Goal: Task Accomplishment & Management: Complete application form

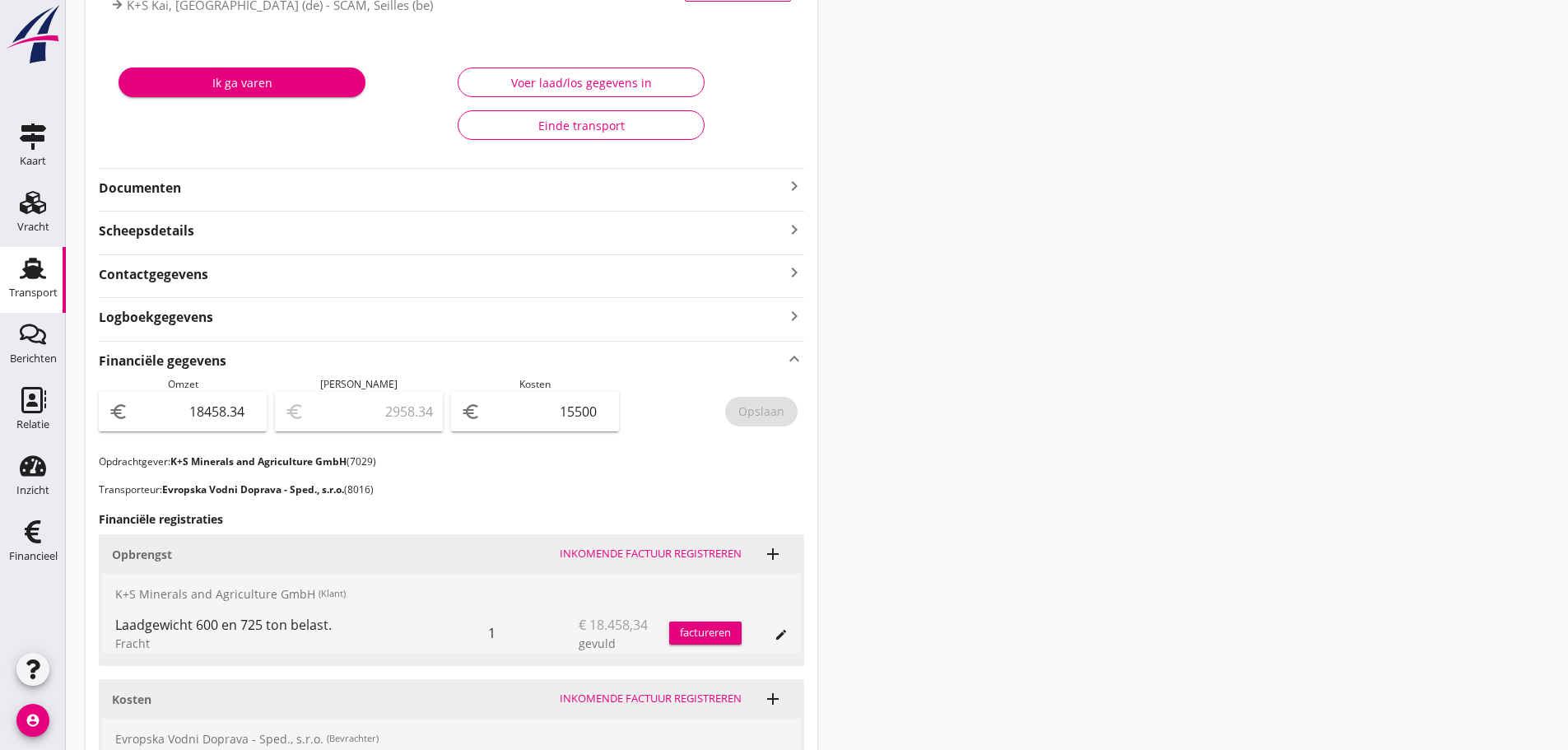
scroll to position [469, 0]
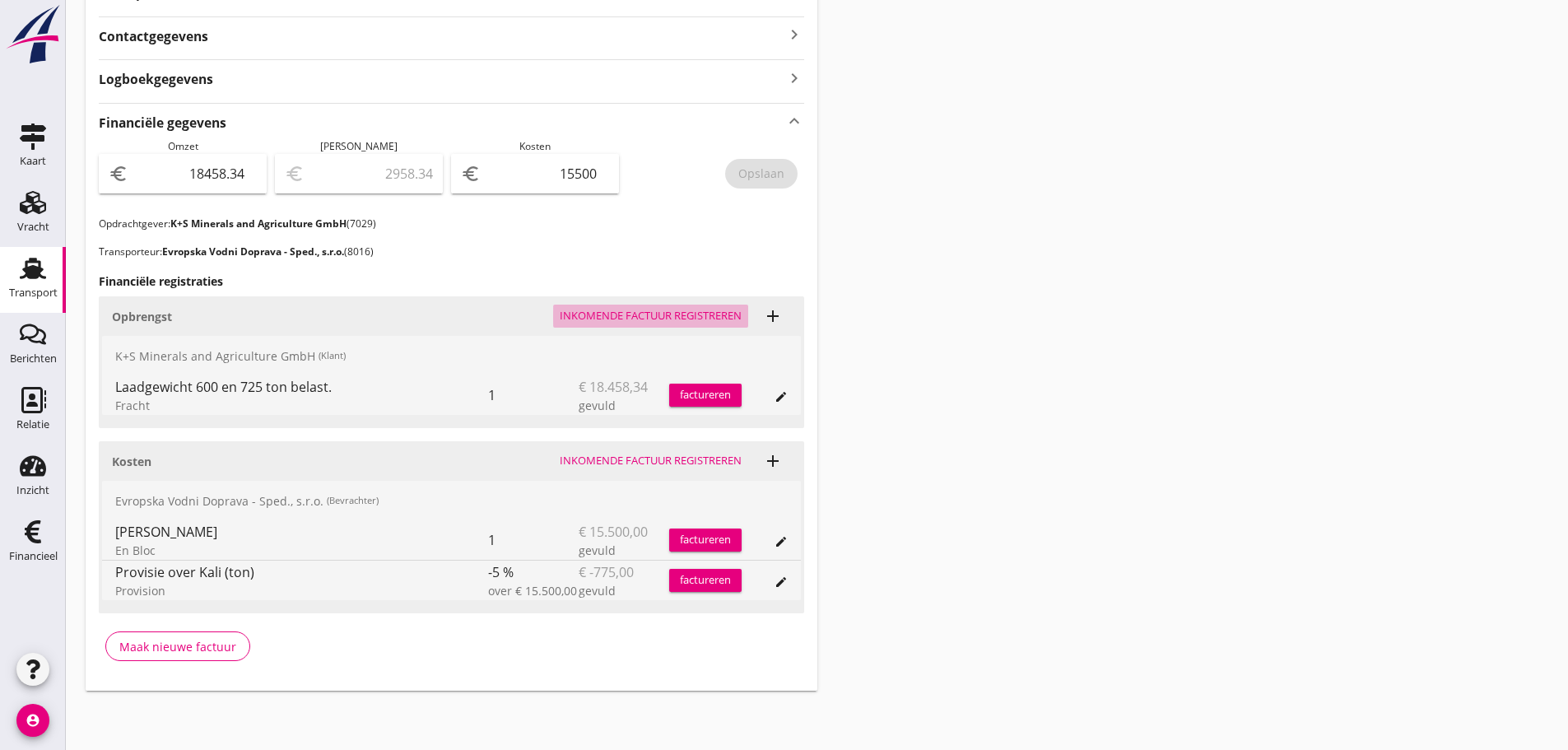
click at [692, 315] on div "Inkomende factuur registreren" at bounding box center [651, 316] width 182 height 17
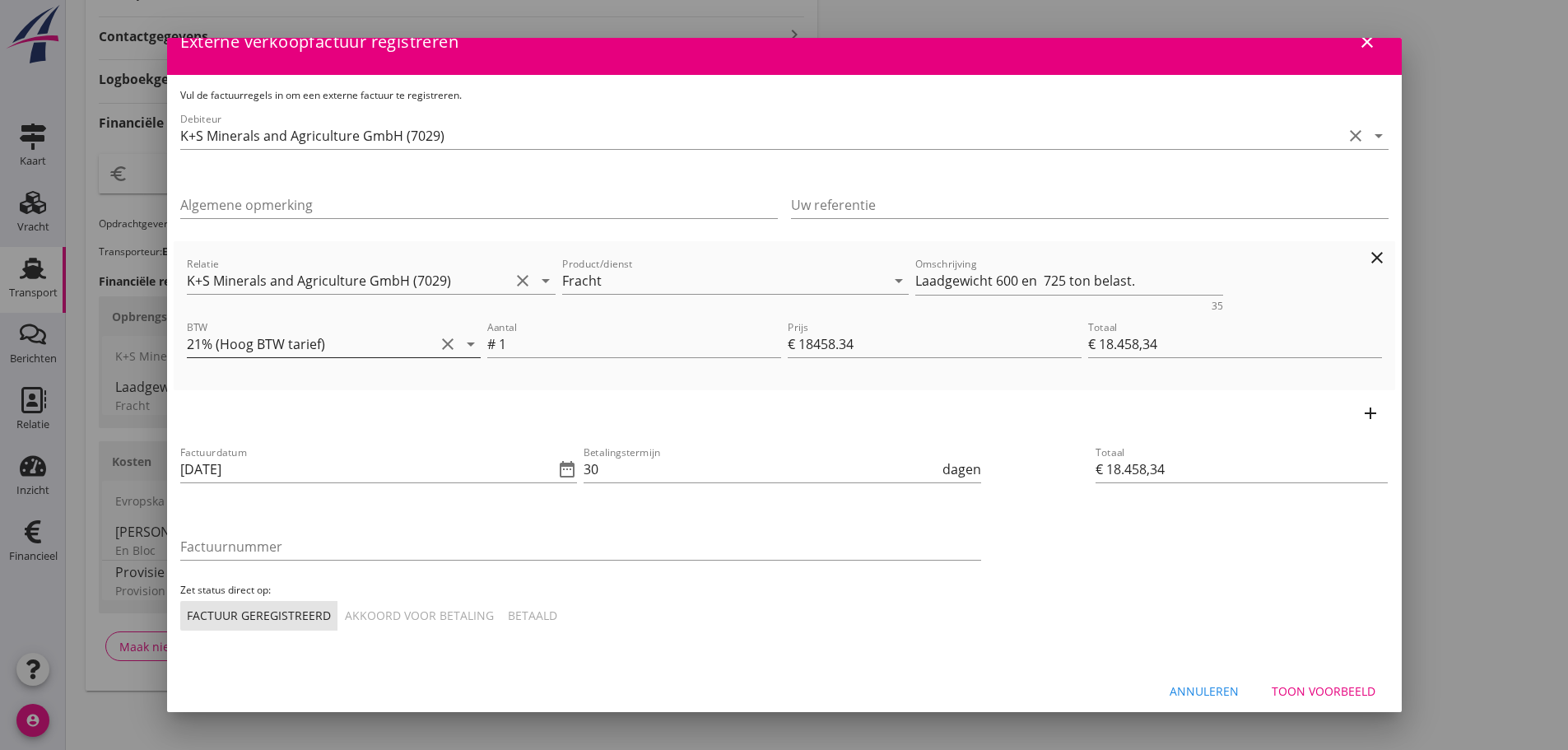
scroll to position [39, 0]
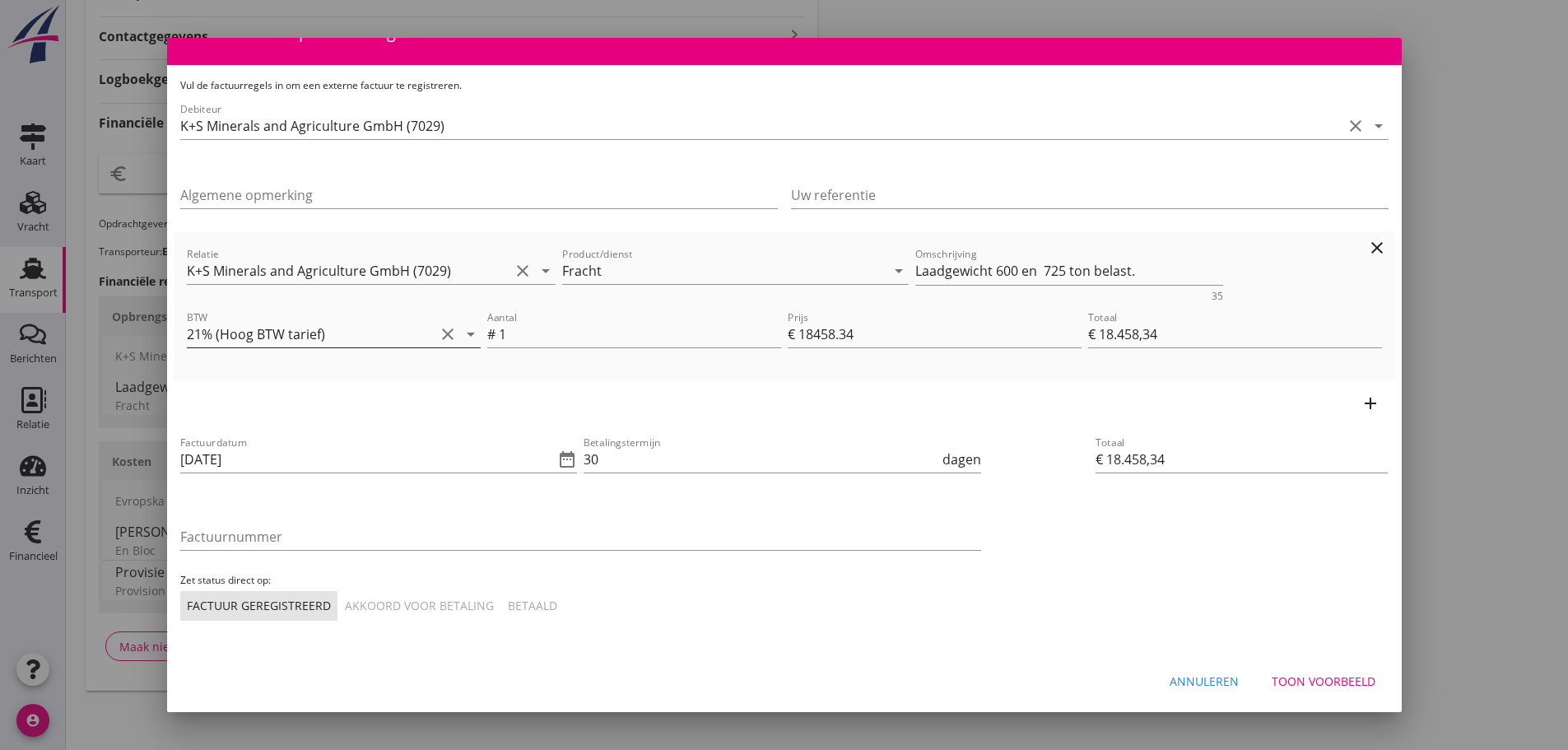
click at [464, 331] on icon "arrow_drop_down" at bounding box center [471, 334] width 20 height 20
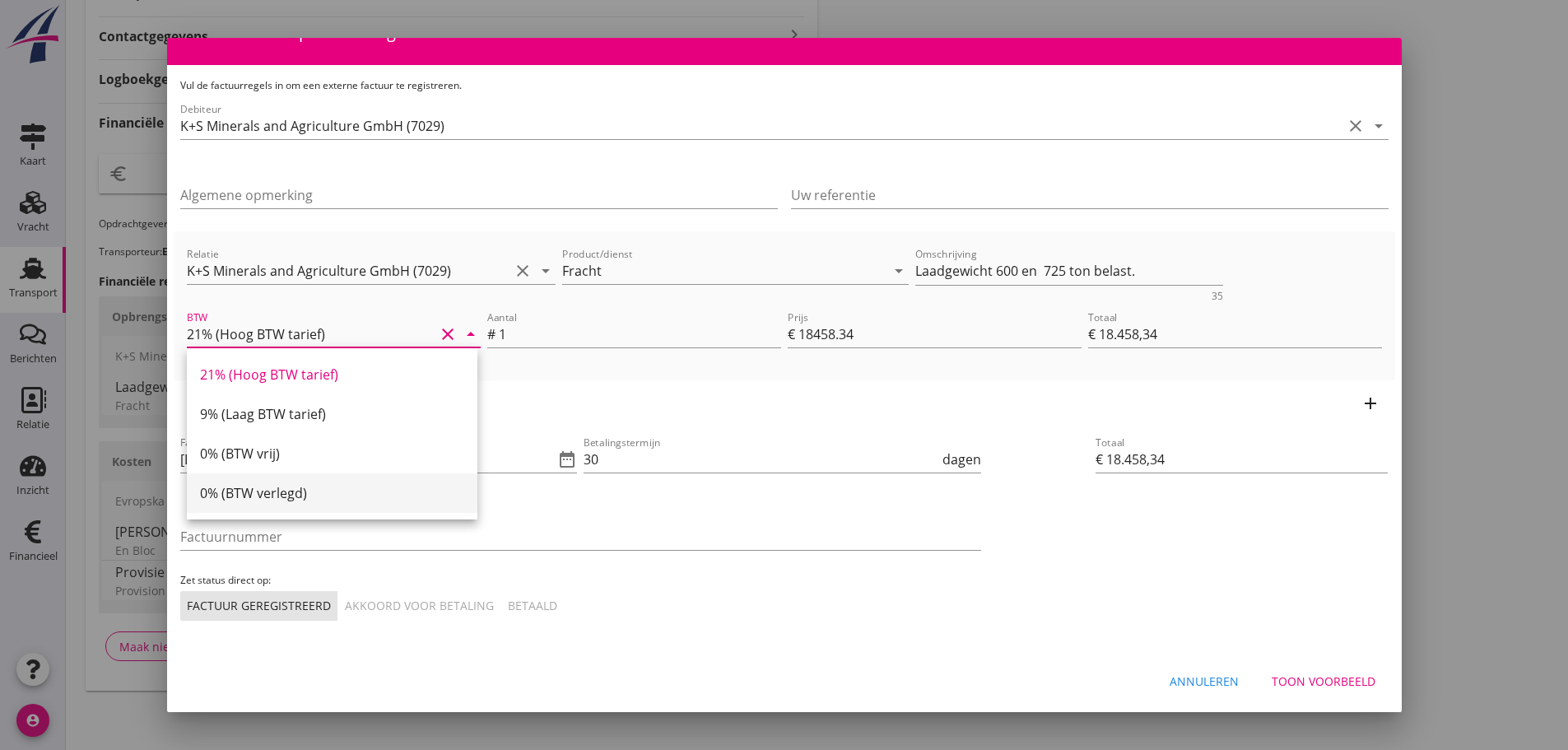
click at [290, 495] on div "0% (BTW verlegd)" at bounding box center [331, 493] width 264 height 20
type input "0% (BTW verlegd)"
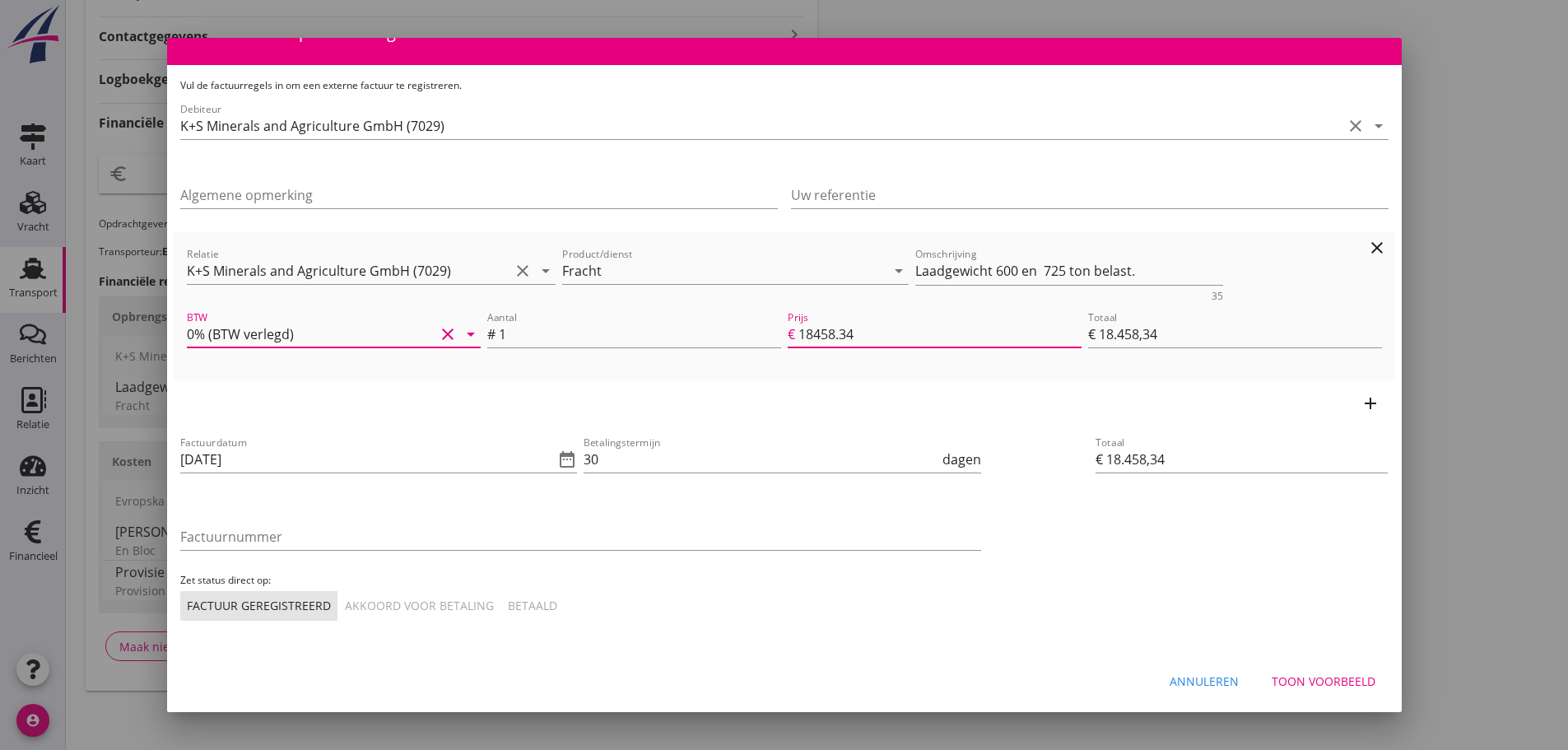
drag, startPoint x: 881, startPoint y: 335, endPoint x: 600, endPoint y: 312, distance: 281.9
click at [600, 312] on div "Aantal # 1 Prijs € 18458.34 Totaal € 18.458,34" at bounding box center [934, 335] width 901 height 62
type input "15"
type input "€ 15,00"
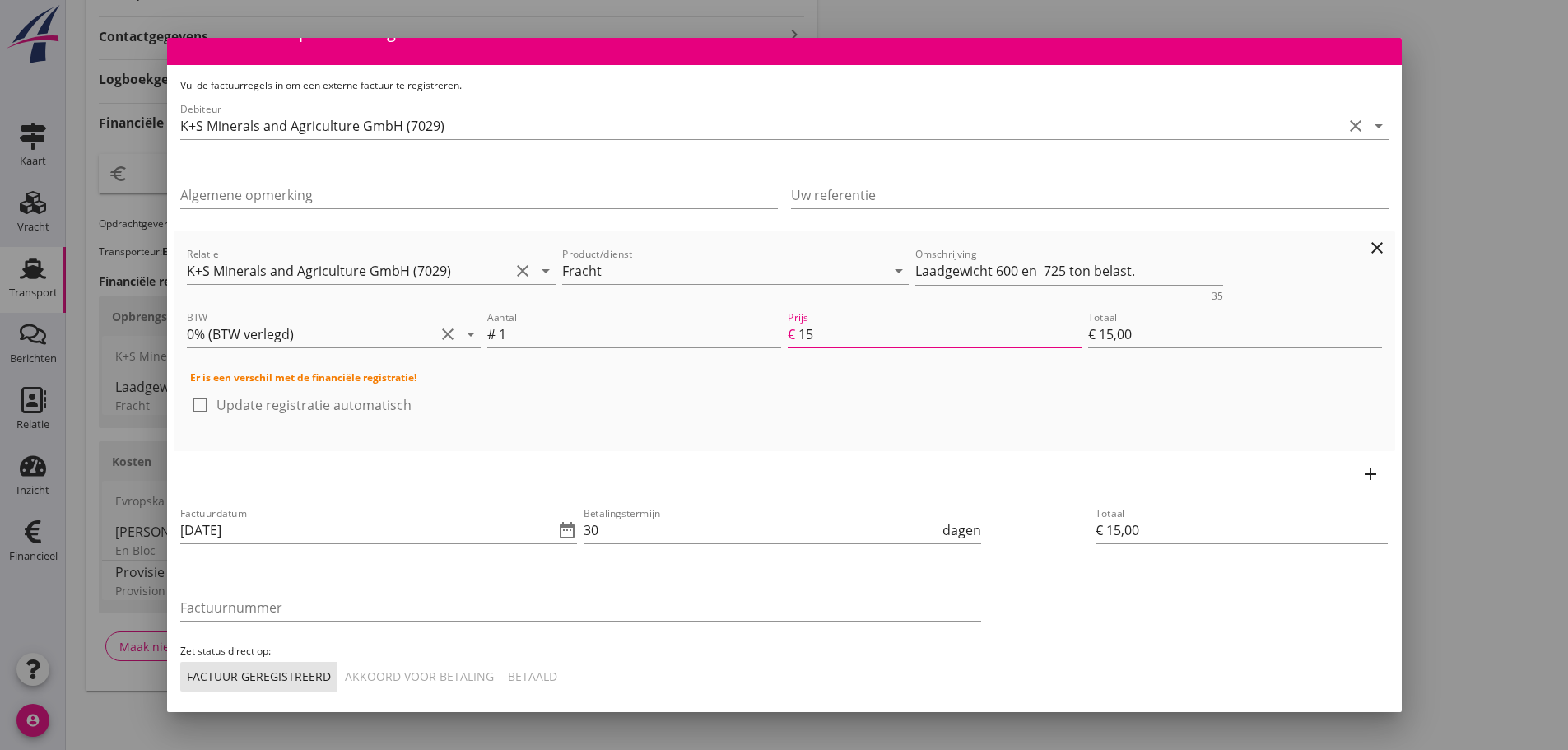
type input "152"
type input "€ 152,00"
type input "1527"
type input "€ 1.527,00"
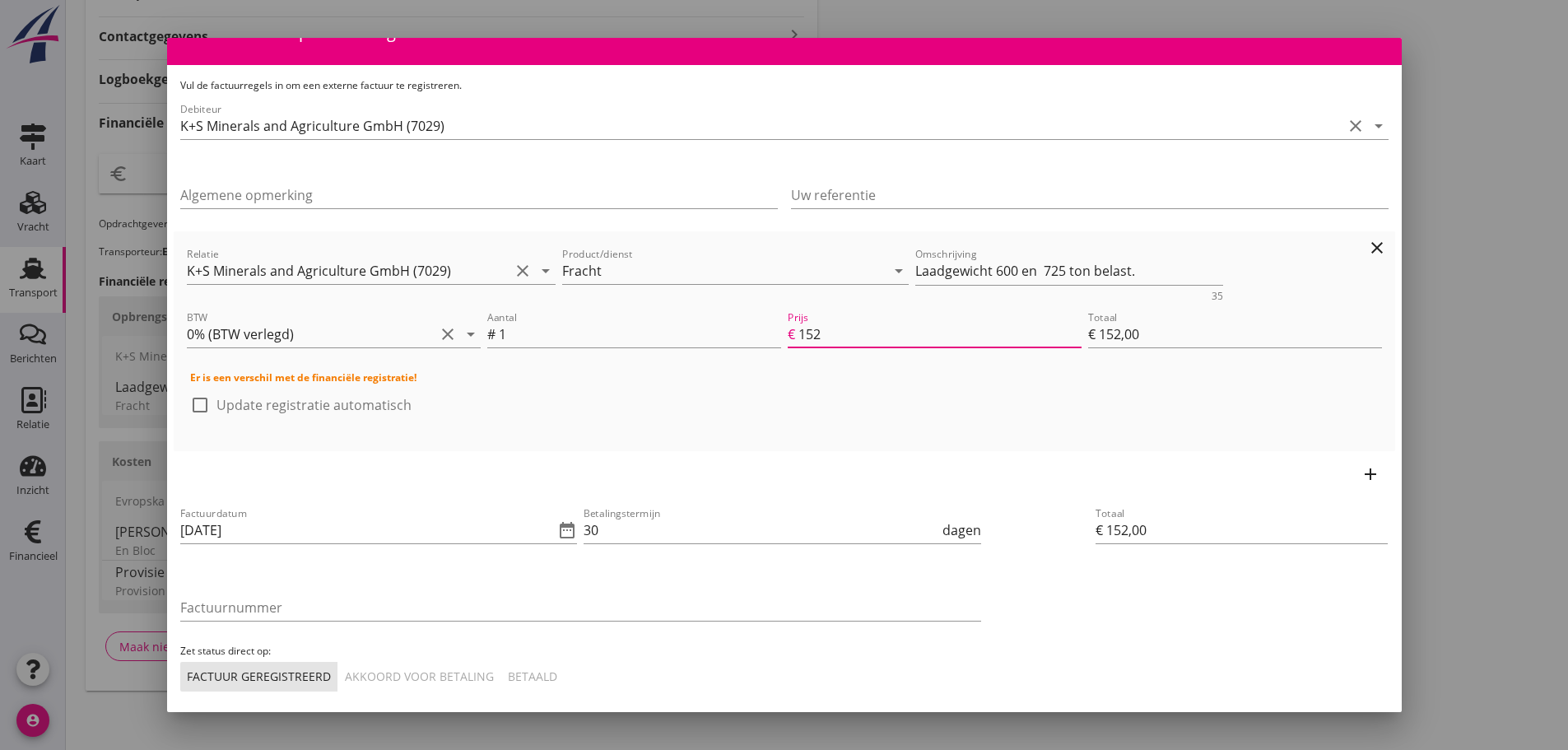
type input "€ 1.527,00"
type input "15275"
type input "€ 15.275,00"
type input "€ 0,00"
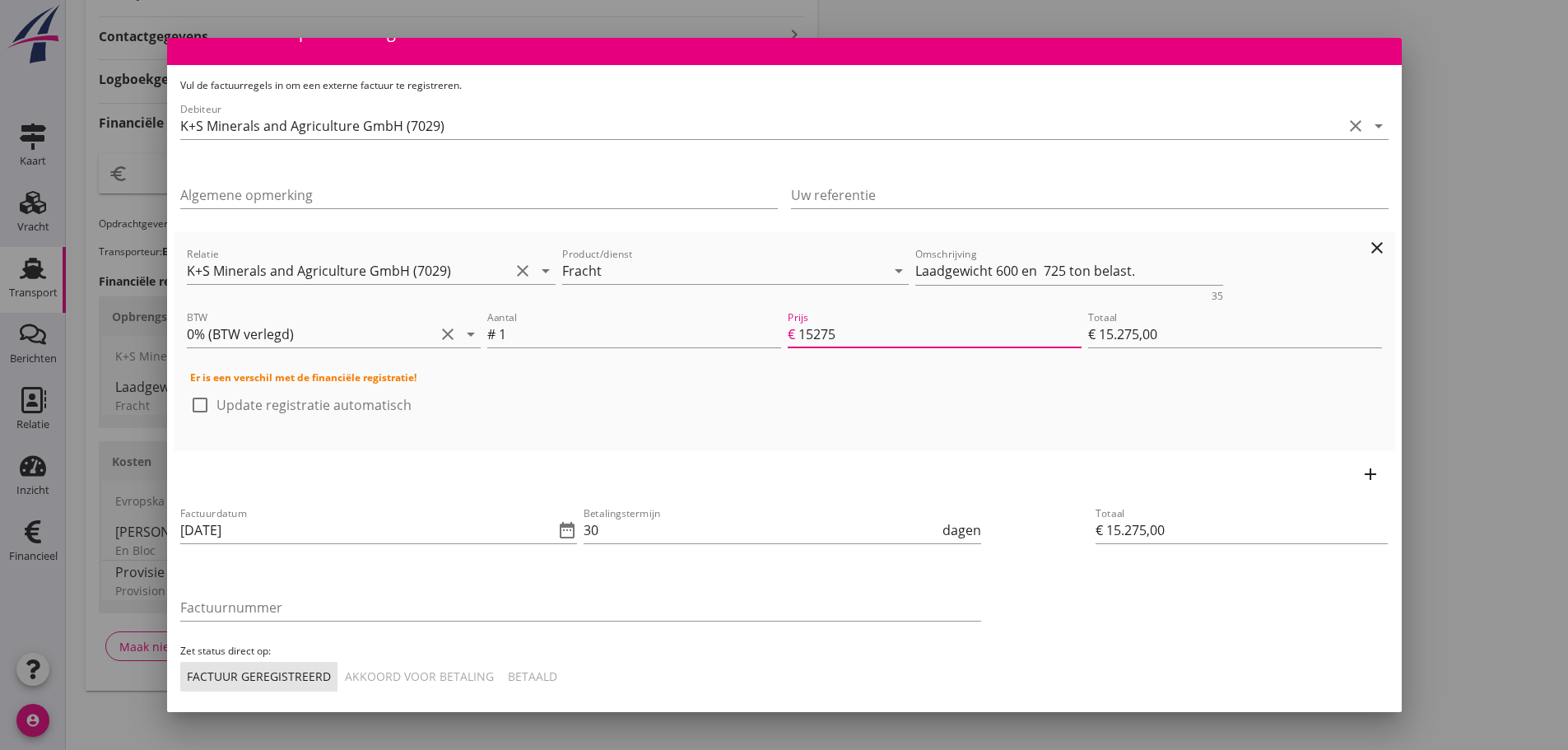
type input "€ 0,00"
type input "15275.58"
type input "€ 15.275,58"
type input "15275.587"
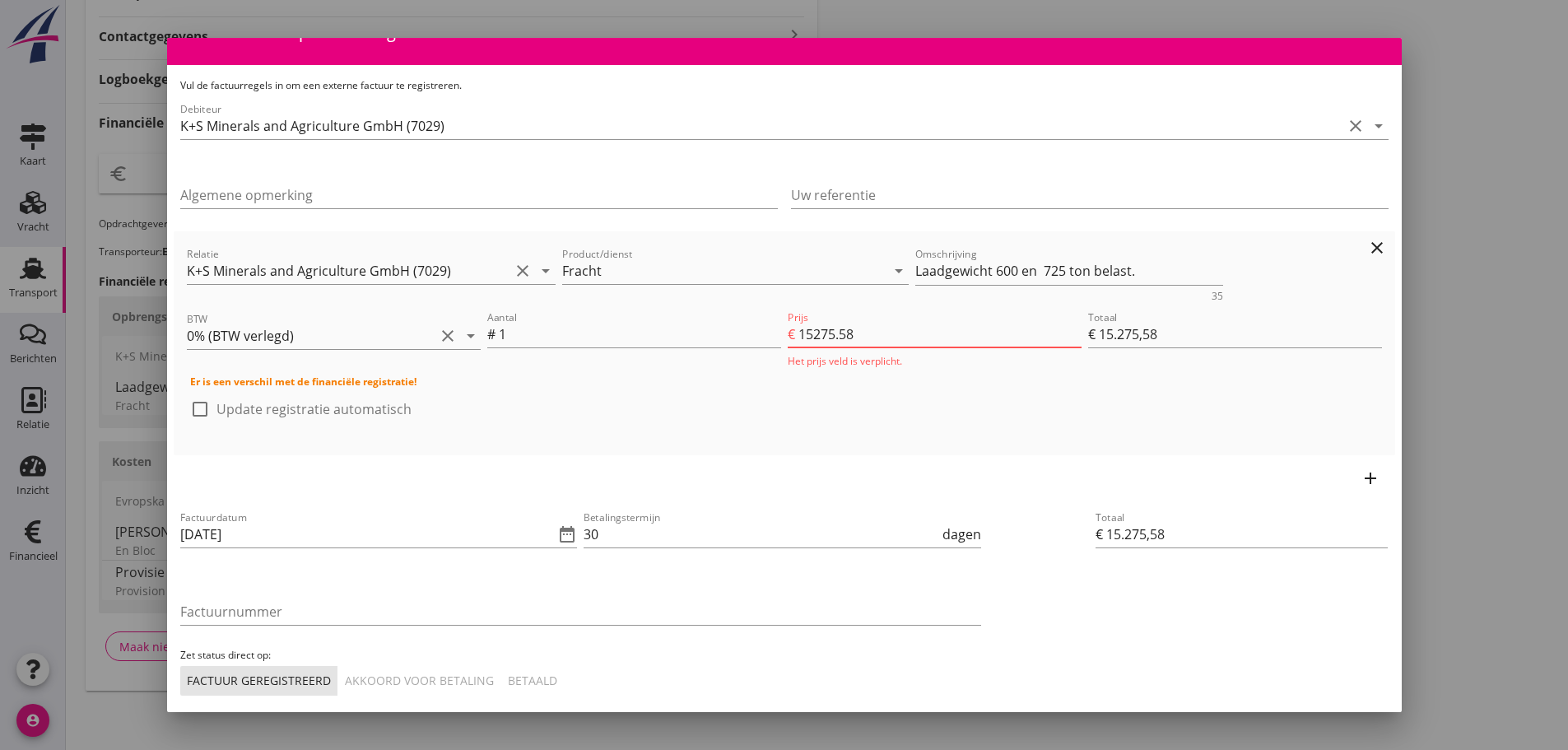
type input "€ 15.275,59"
type input "15275.58"
type input "€ 15.275,58"
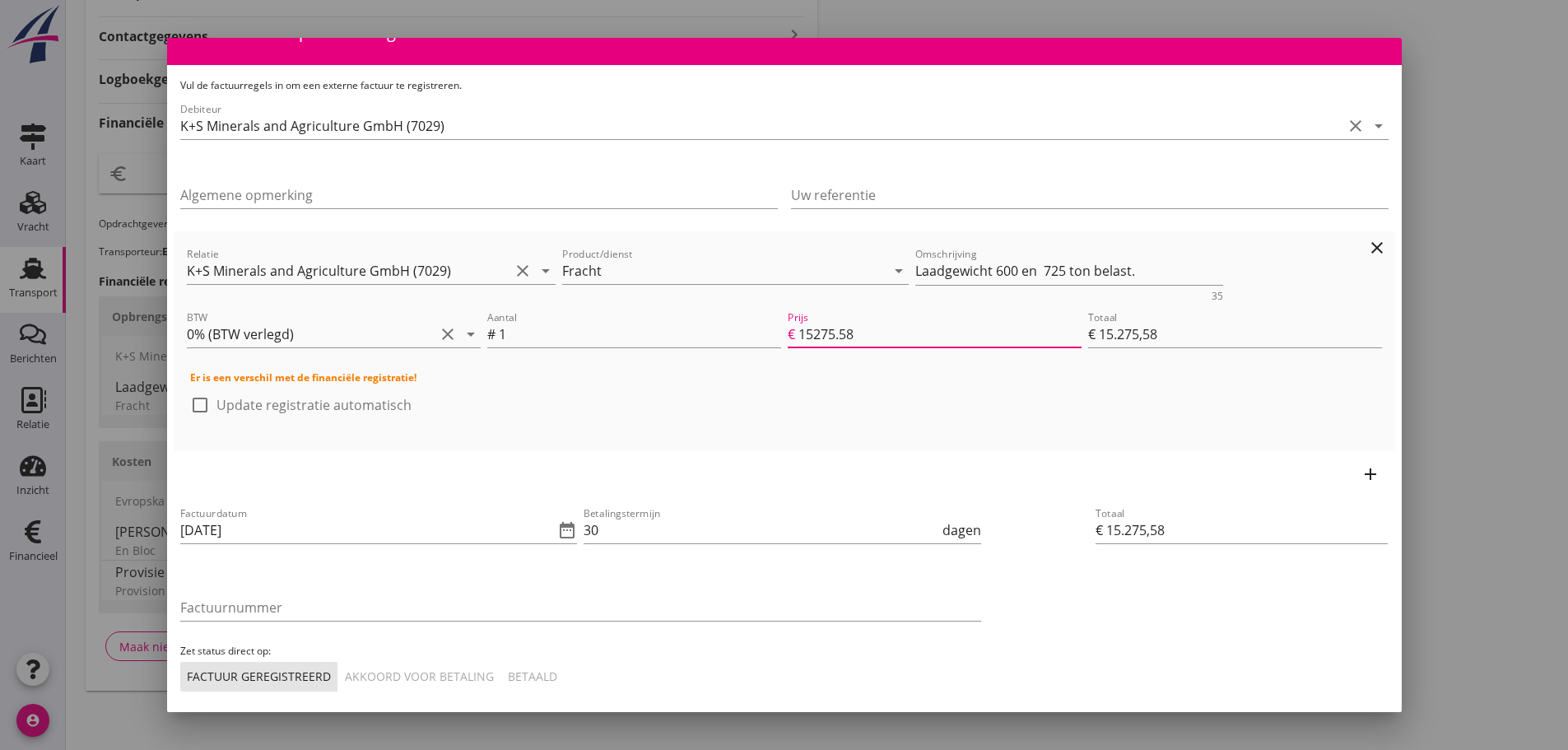
type input "15275.5"
type input "€ 15.275,50"
type input "15275.58"
type input "€ 15.275,58"
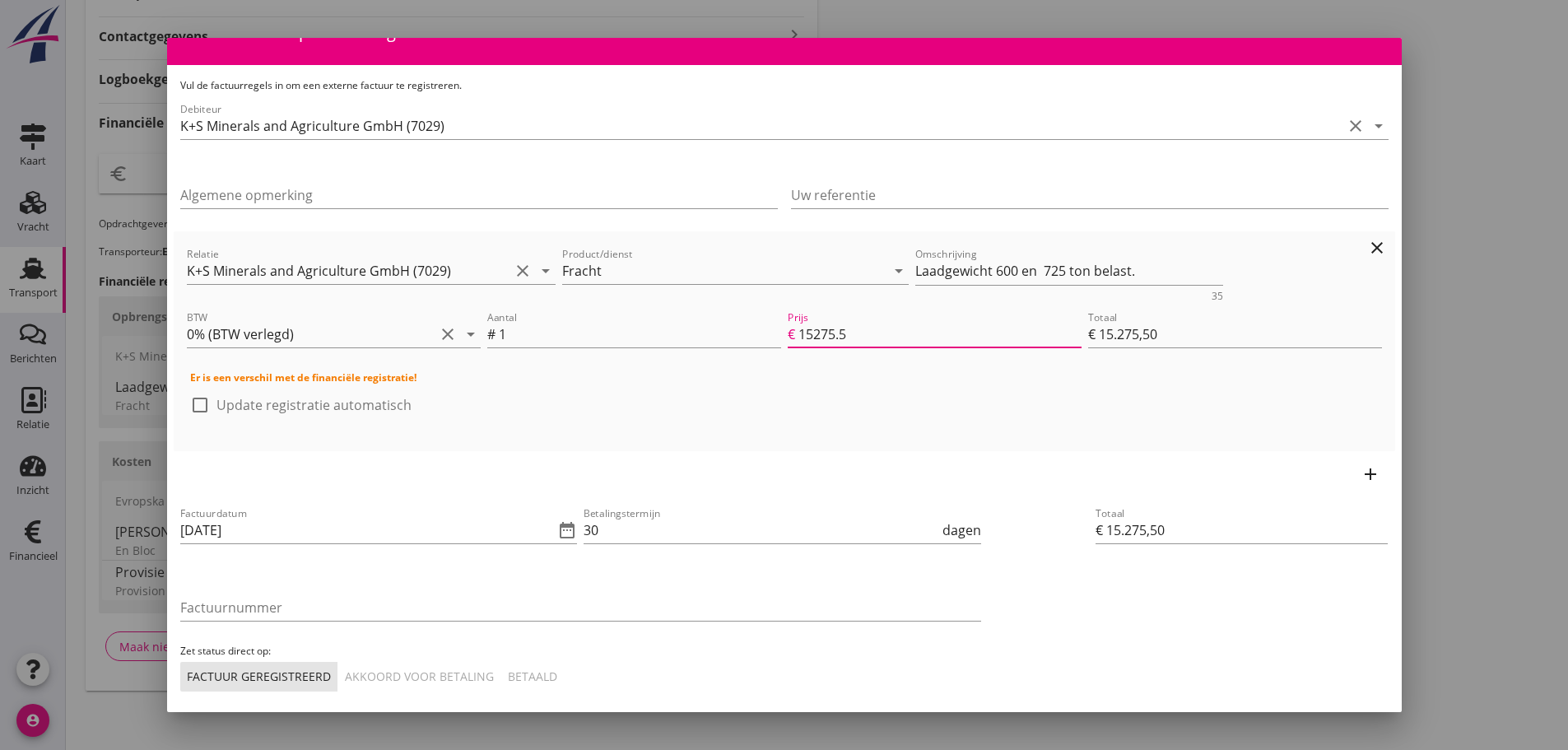
type input "€ 15.275,58"
type input "15275.587"
type input "€ 15.275,59"
type input "15275.58"
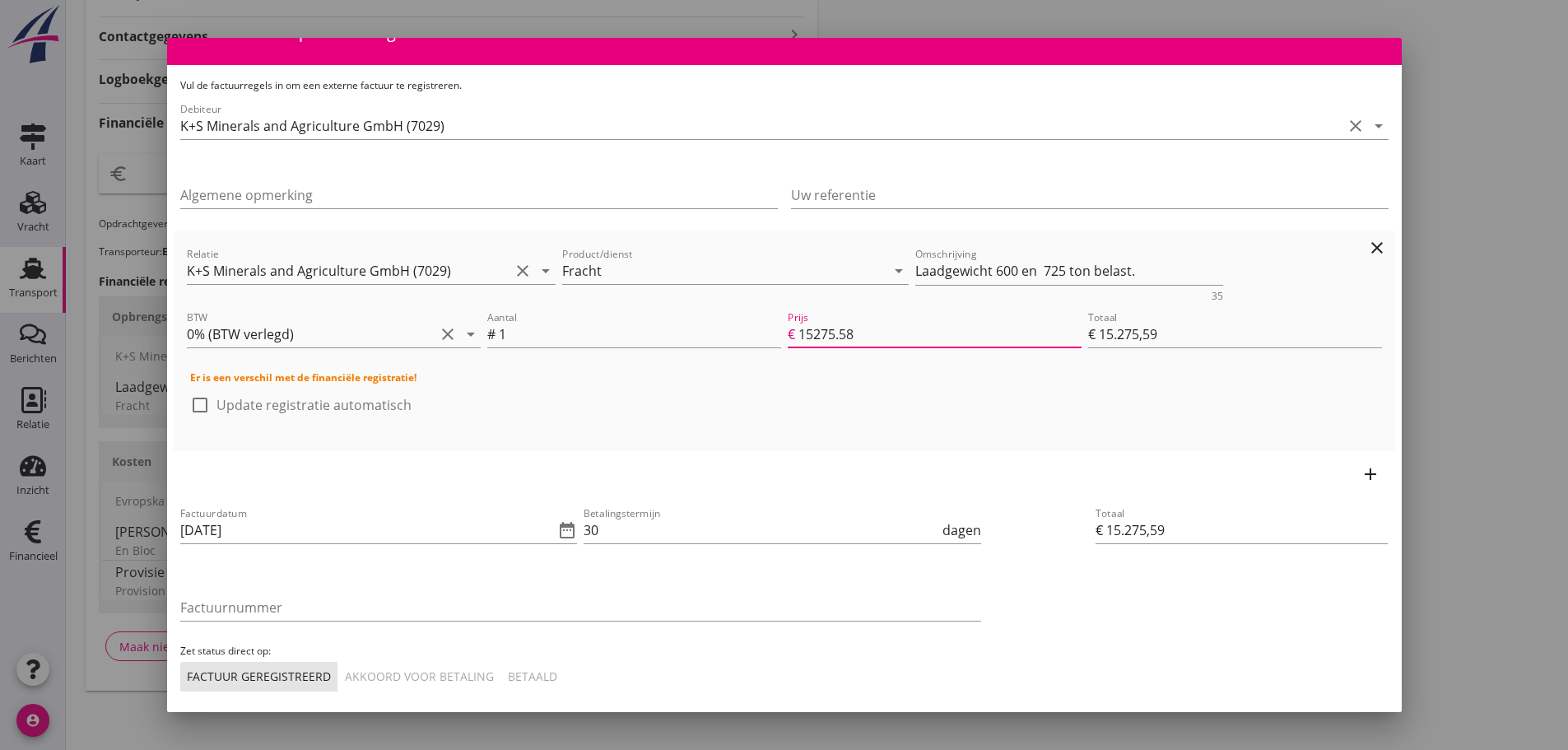
type input "€ 15.275,58"
type input "15275.5"
type input "€ 15.275,50"
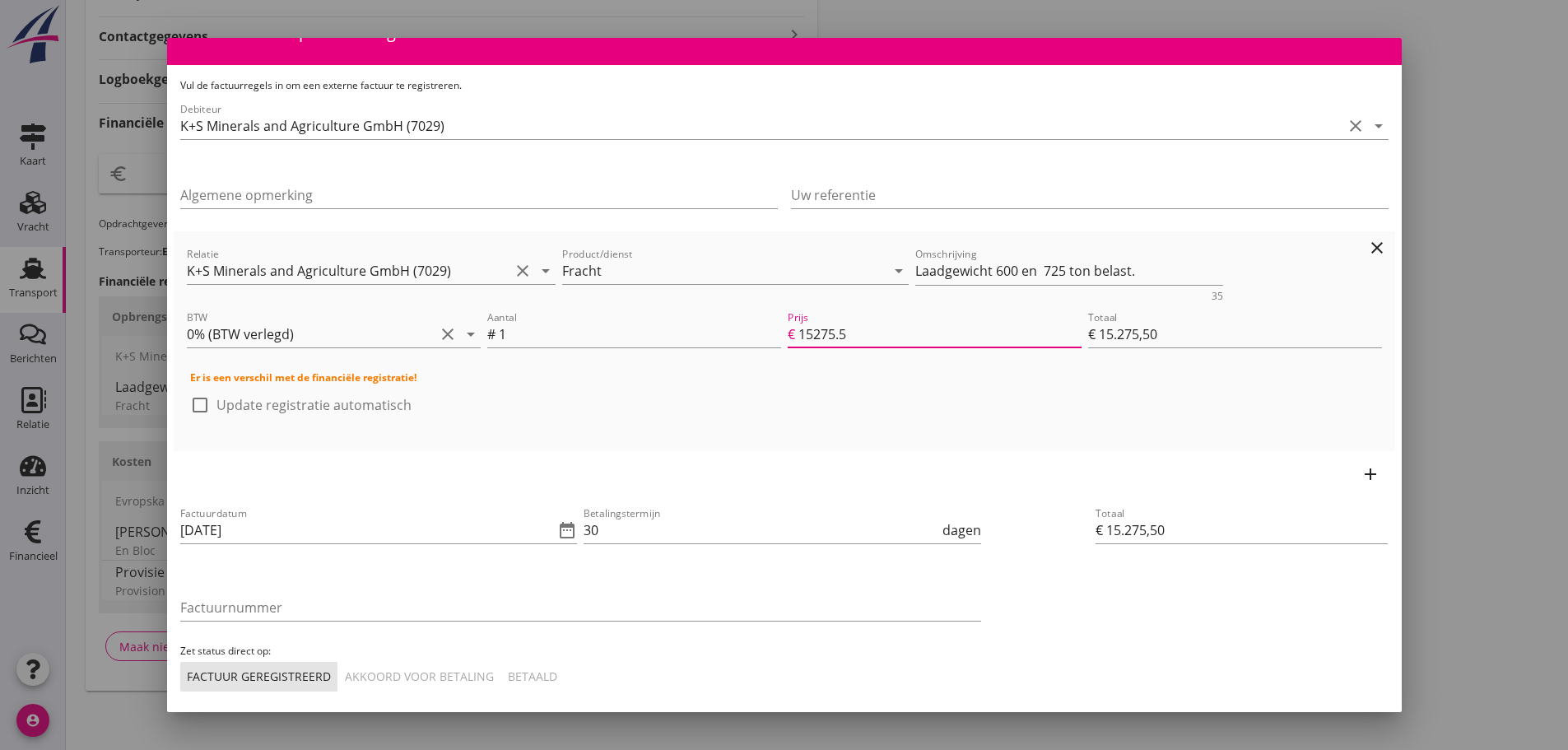
type input "€ 0,00"
type input "15275.8"
type input "€ 15.275,80"
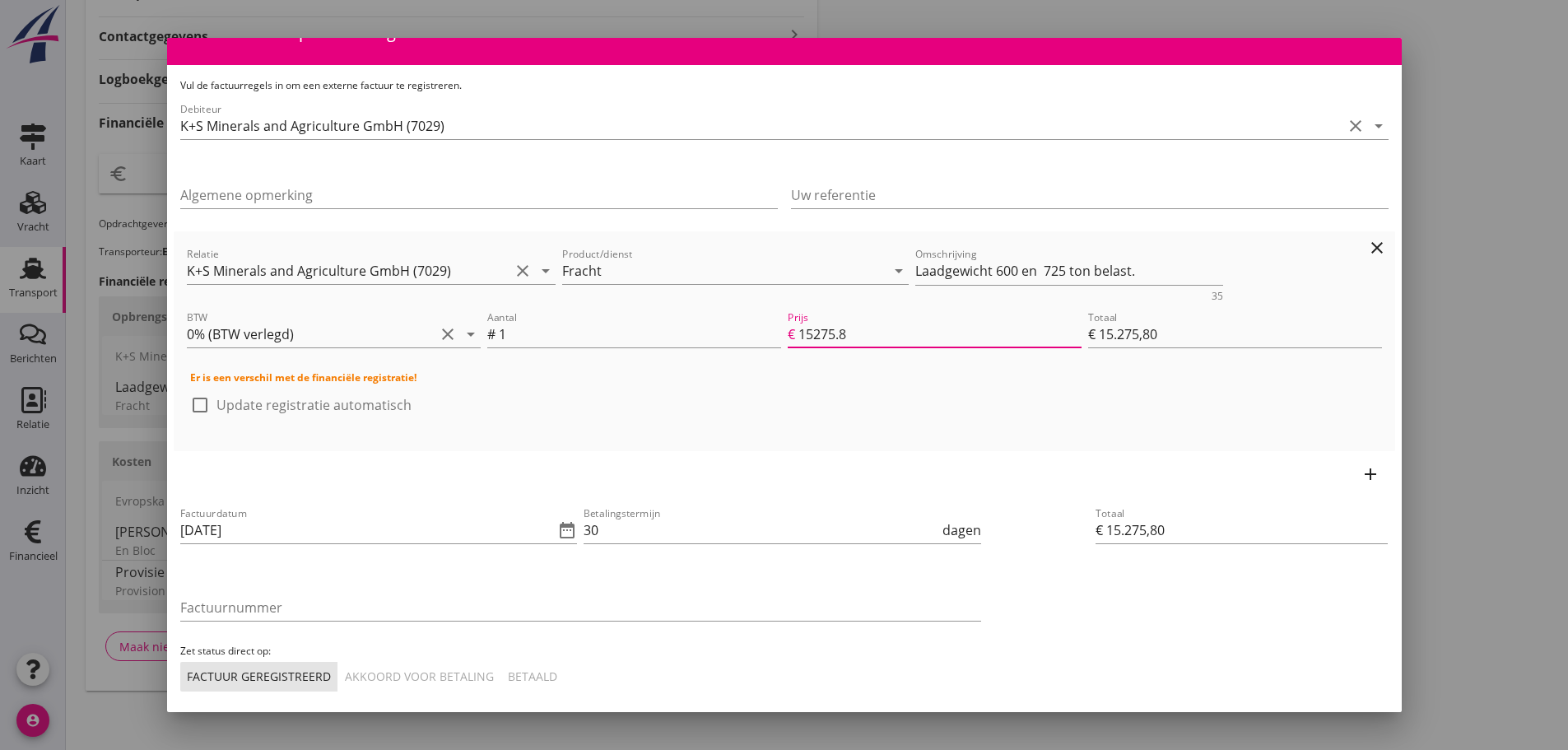
type input "15275.87"
type input "€ 15.275,87"
type input "15275.87"
drag, startPoint x: 607, startPoint y: 523, endPoint x: 417, endPoint y: 523, distance: 190.0
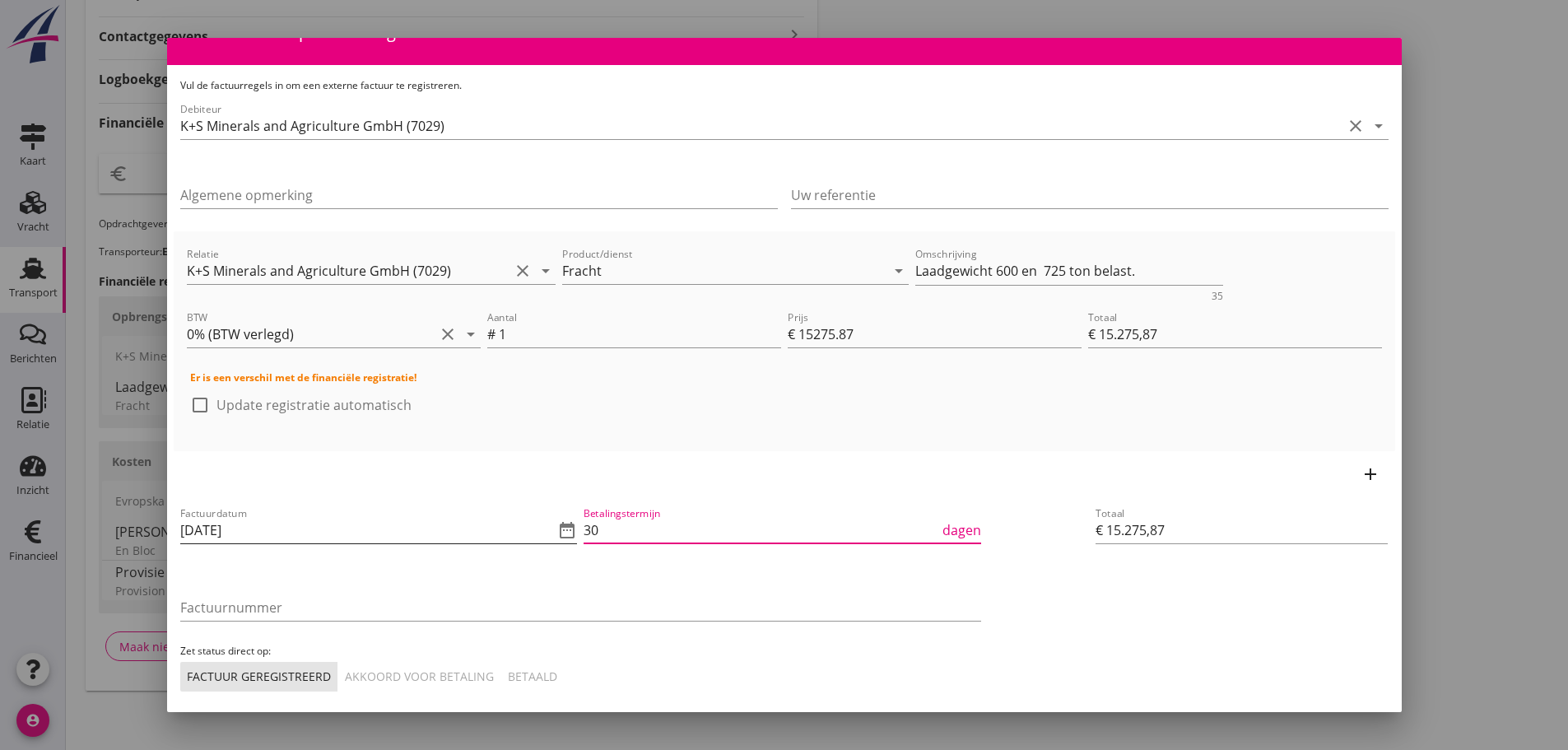
click at [417, 523] on div "Factuurdatum [DATE] date_range Betalingstermijn 30 dagen Factuurnummer Zet stat…" at bounding box center [581, 598] width 807 height 194
type input "21"
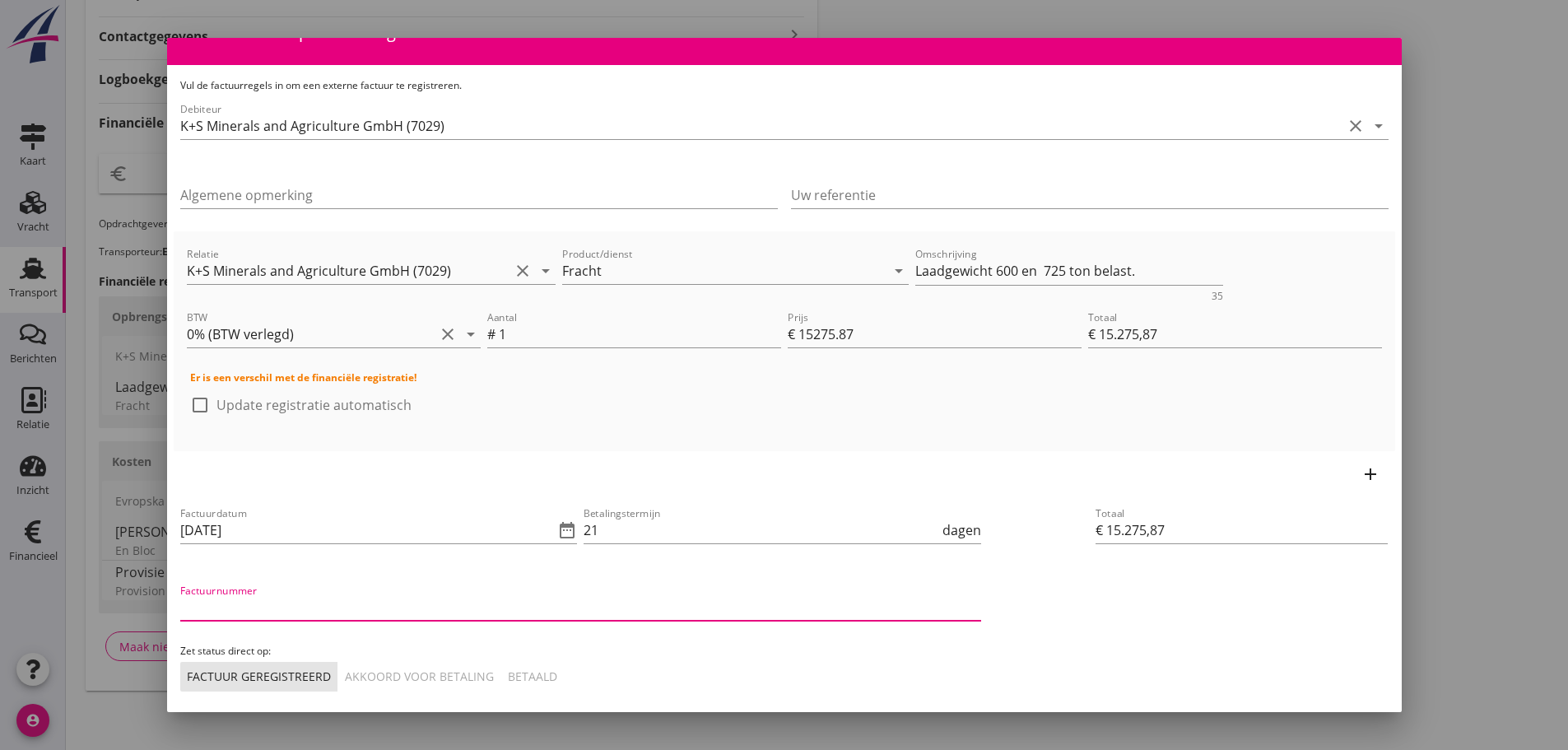
click at [268, 613] on input "Factuurnummer" at bounding box center [581, 608] width 801 height 27
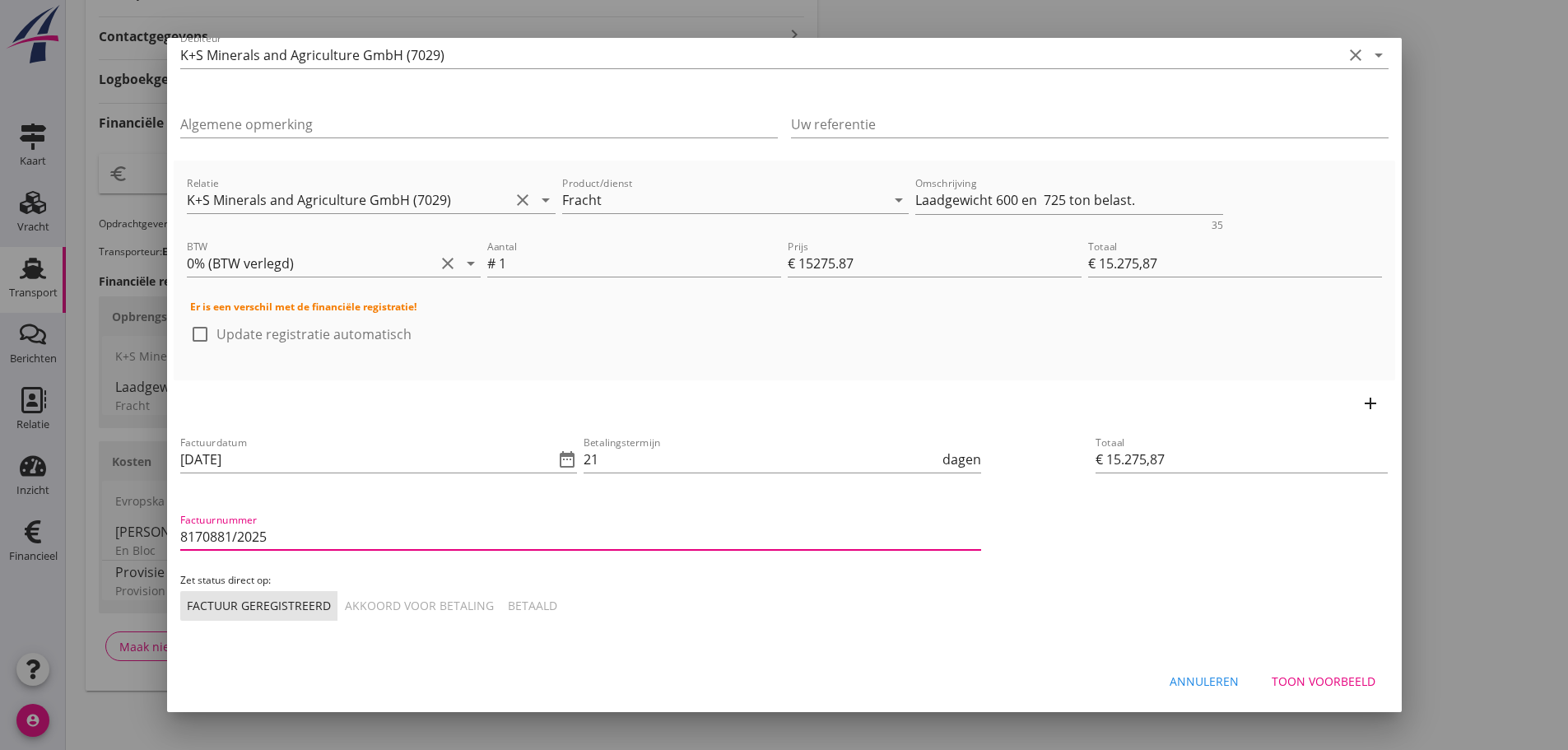
type input "8170881/2025"
drag, startPoint x: 521, startPoint y: 610, endPoint x: 1145, endPoint y: 712, distance: 632.3
click at [521, 609] on div "Betaald" at bounding box center [532, 605] width 49 height 17
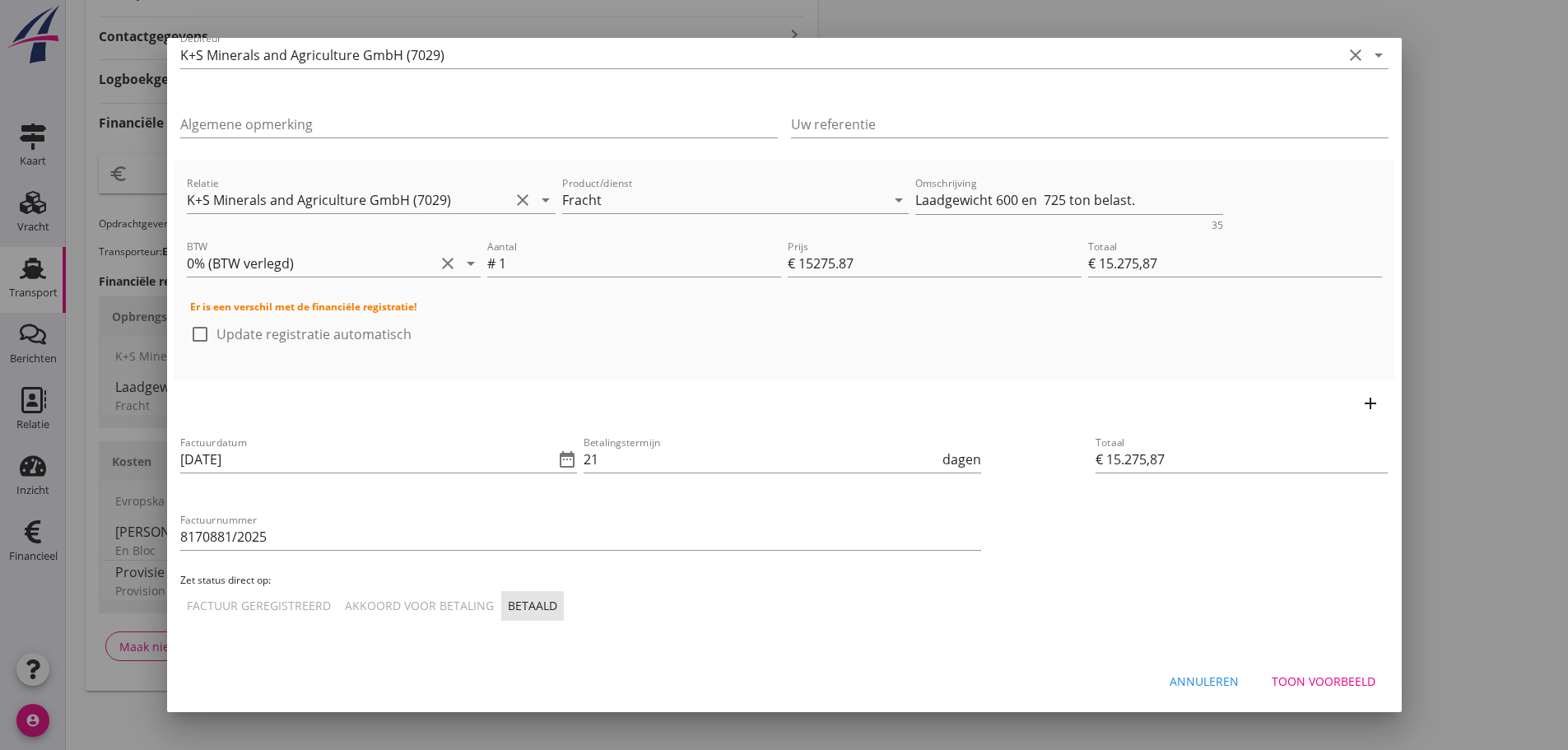
drag, startPoint x: 1349, startPoint y: 687, endPoint x: 1339, endPoint y: 683, distance: 10.8
click at [1349, 686] on div "Toon voorbeeld" at bounding box center [1323, 681] width 104 height 17
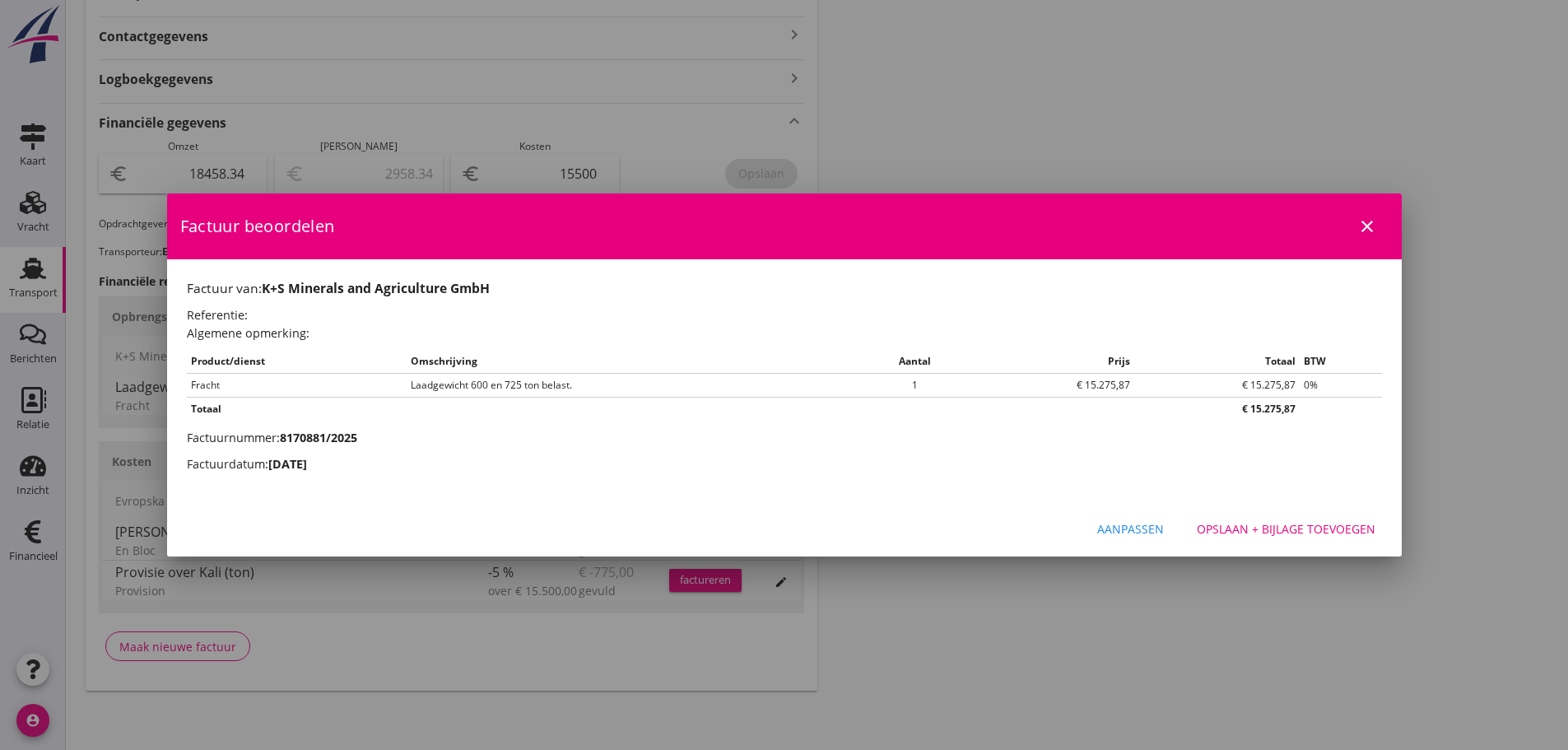
scroll to position [0, 0]
click at [1289, 523] on div "Opslaan + bijlage toevoegen" at bounding box center [1286, 528] width 179 height 17
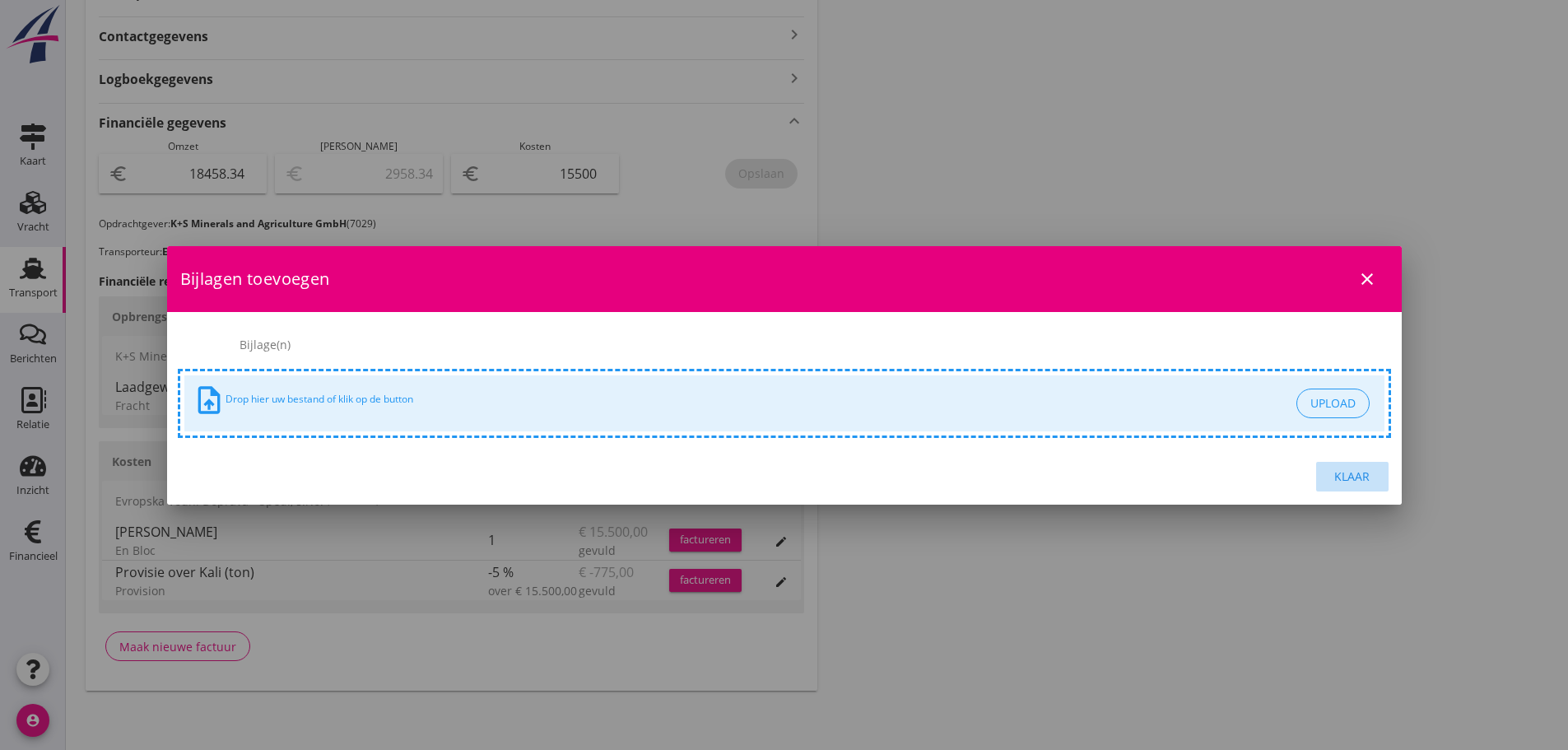
drag, startPoint x: 1355, startPoint y: 475, endPoint x: 1296, endPoint y: 633, distance: 168.7
click at [1355, 476] on div "Klaar" at bounding box center [1352, 476] width 46 height 17
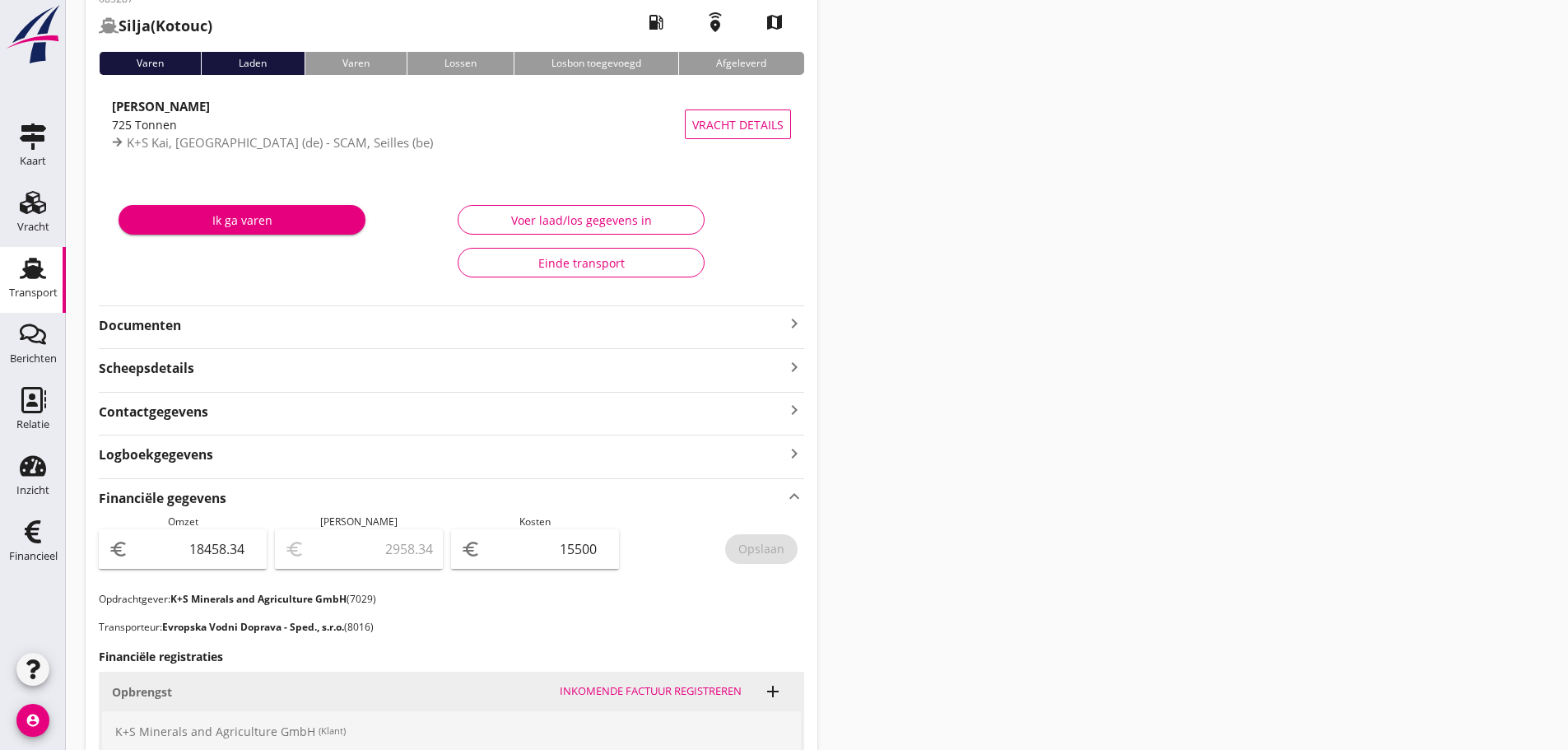
scroll to position [494, 0]
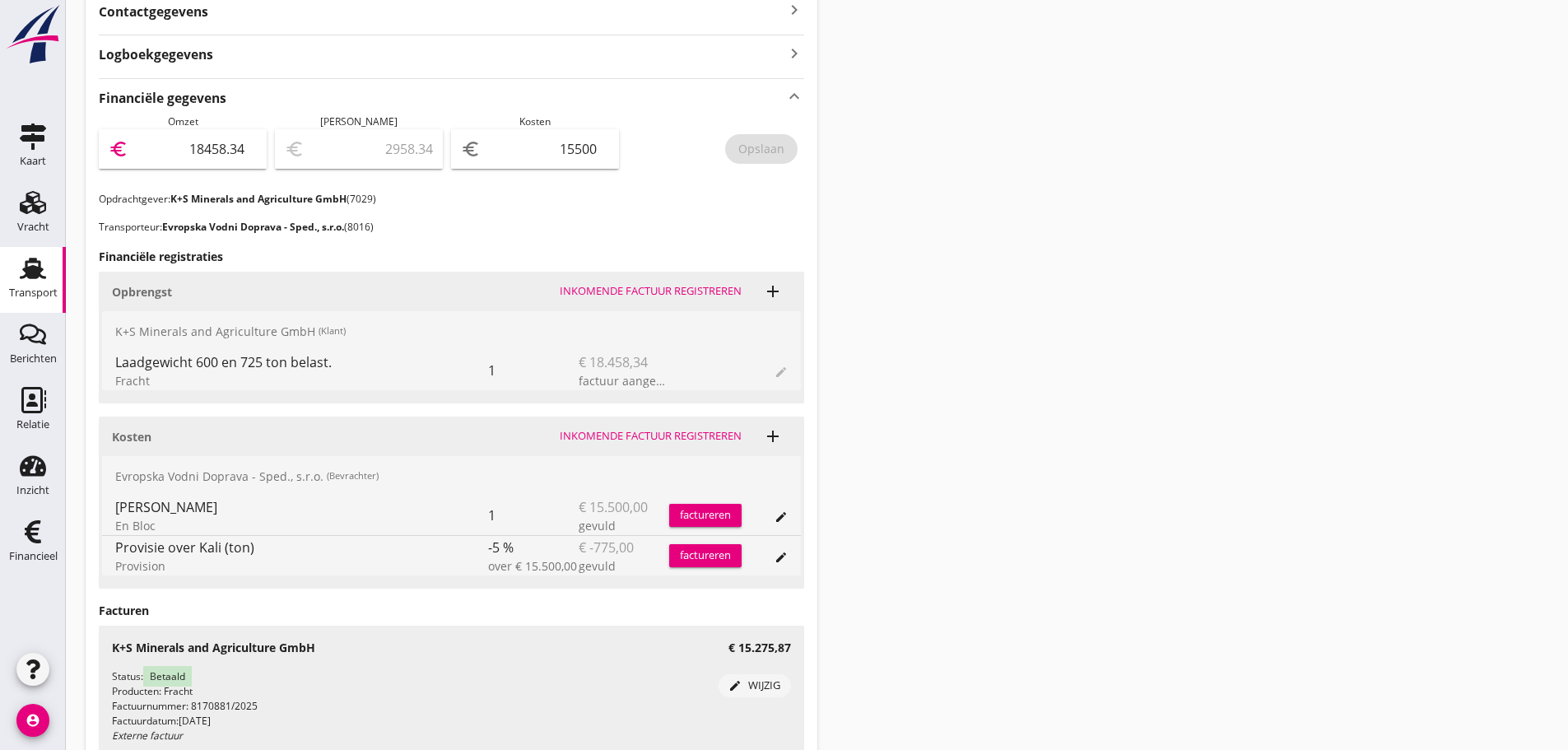
drag, startPoint x: 181, startPoint y: 141, endPoint x: 595, endPoint y: 153, distance: 414.2
click at [595, 152] on div "Omzet euro 18458.34 Marge euro 2958.34 Kosten euro 15500 [GEOGRAPHIC_DATA]" at bounding box center [451, 153] width 705 height 77
type input "1"
type input "-15499.00"
type input "15"
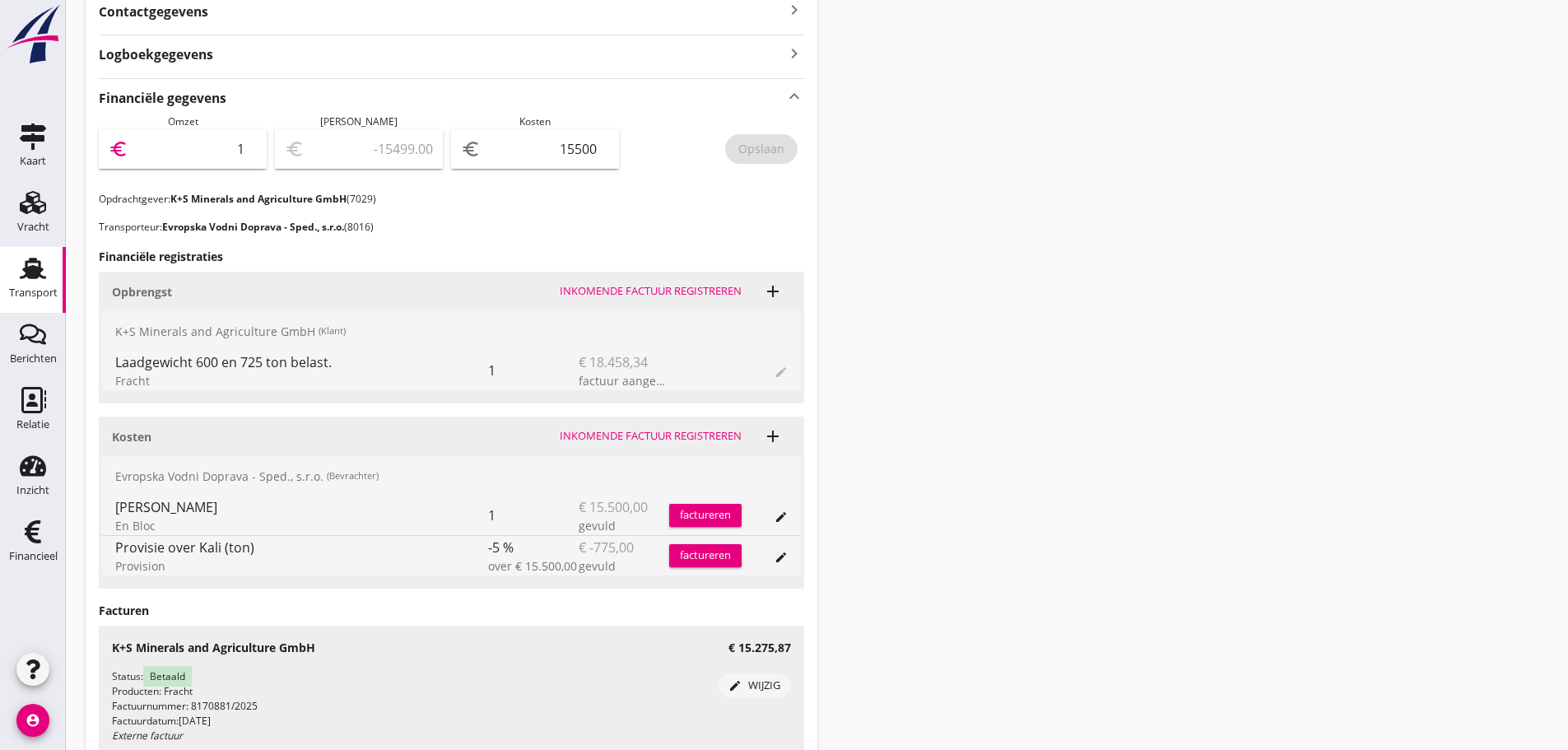
type input "-15485.00"
type input "152"
type input "-15348.00"
type input "1527"
type input "-13973.00"
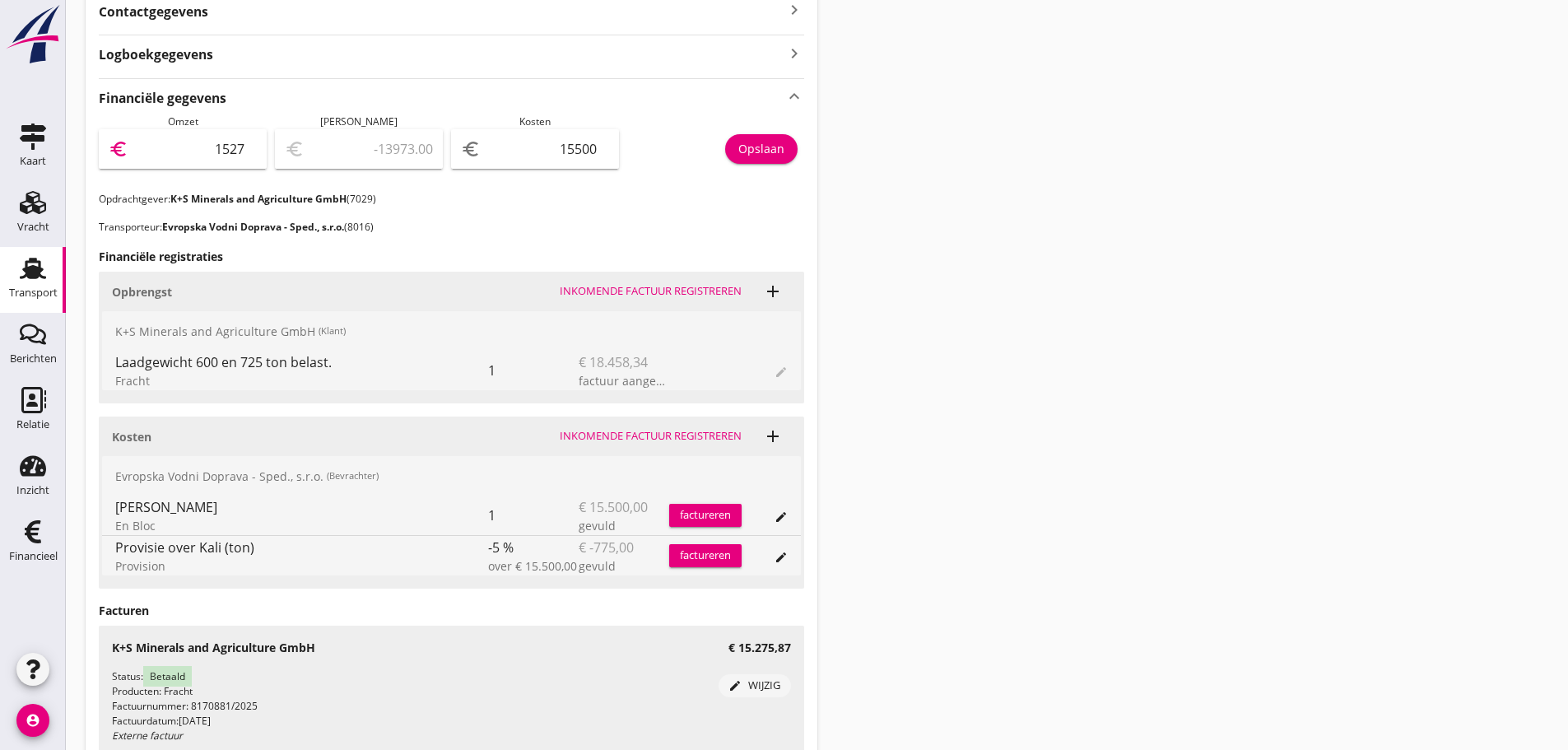
type input "15275"
type input "-225.00"
type input "15275.8"
type input "-224.20"
type input "15275.87"
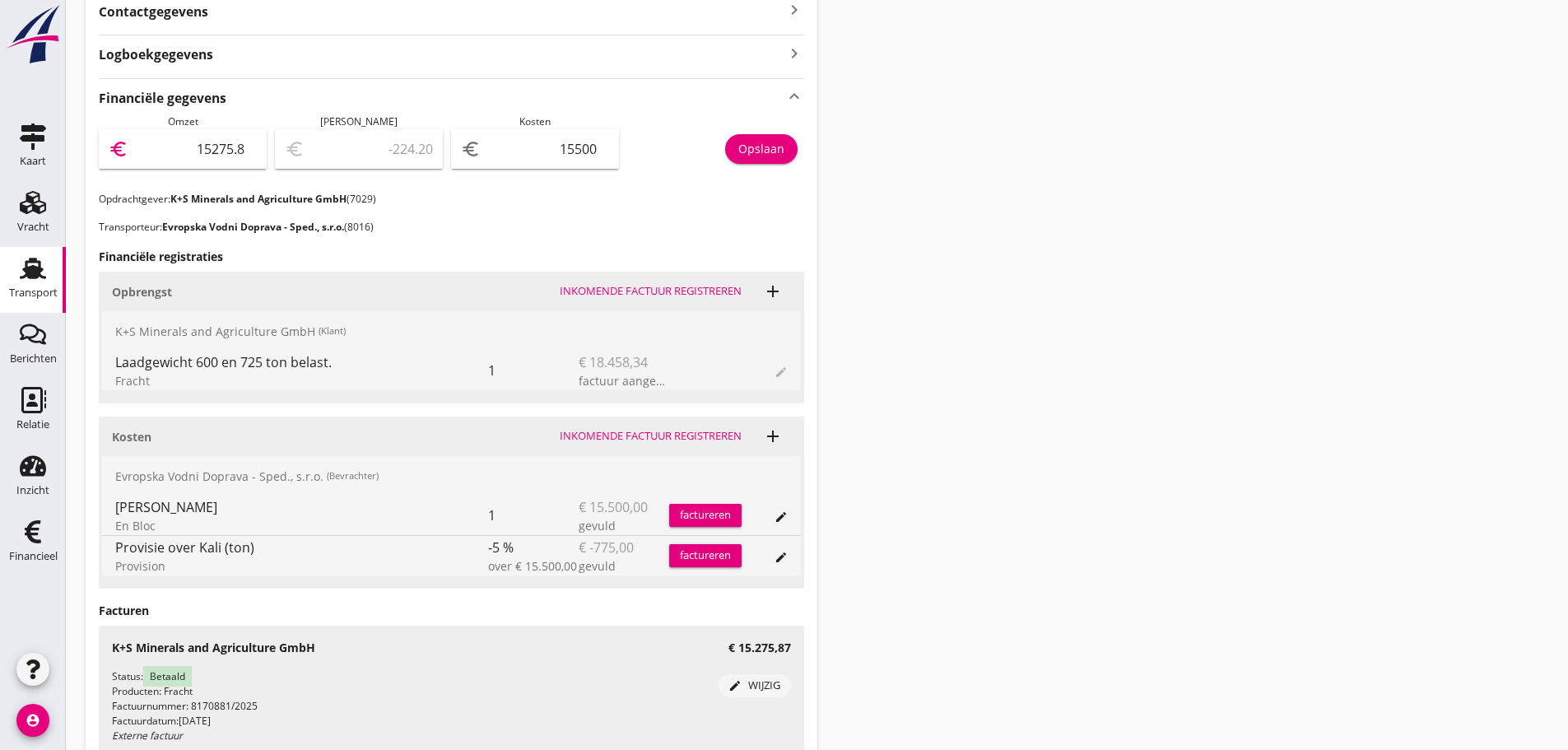
type input "-224.13"
drag, startPoint x: 164, startPoint y: 158, endPoint x: 1328, endPoint y: 377, distance: 1184.4
click at [1128, 350] on div "Transport overzicht 085287 Silja (Kotouc) local_gas_station emergency_share map…" at bounding box center [817, 180] width 1502 height 1348
type input "1"
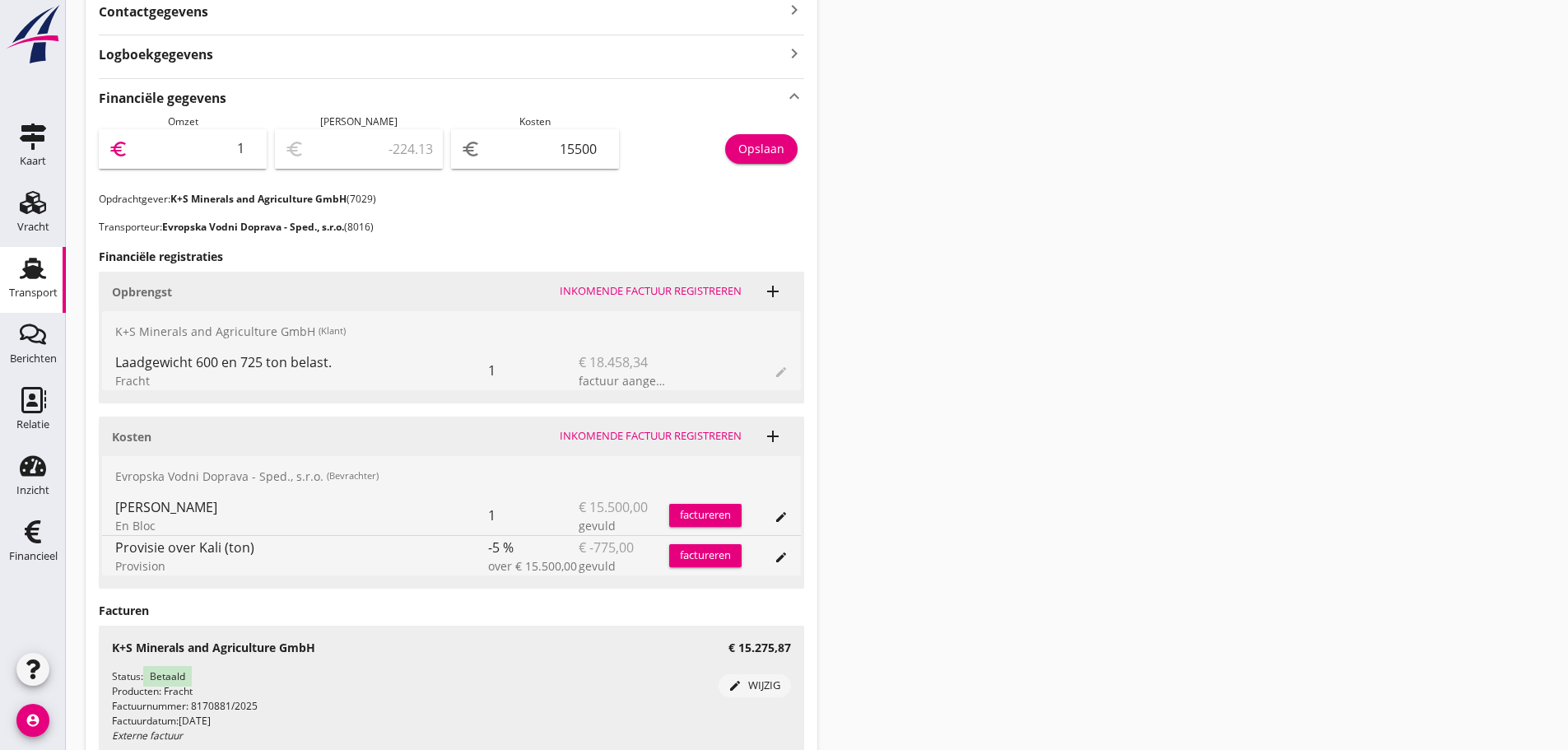
type input "-15499.00"
type input "18"
type input "-15482.00"
type input "184"
type input "-15316.00"
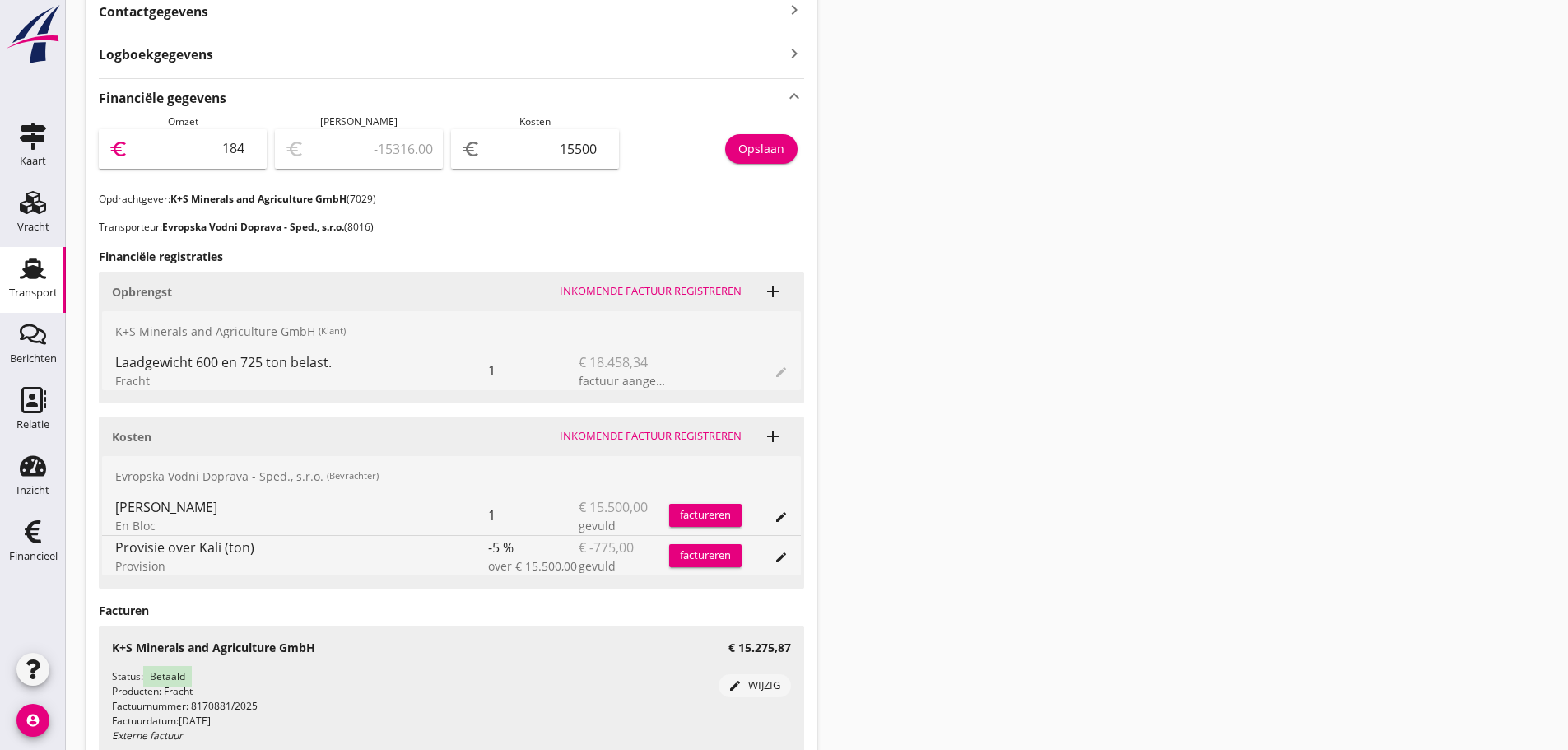
type input "1845"
type input "-13655.00"
type input "18458"
type input "2958.00"
type input "18458.3"
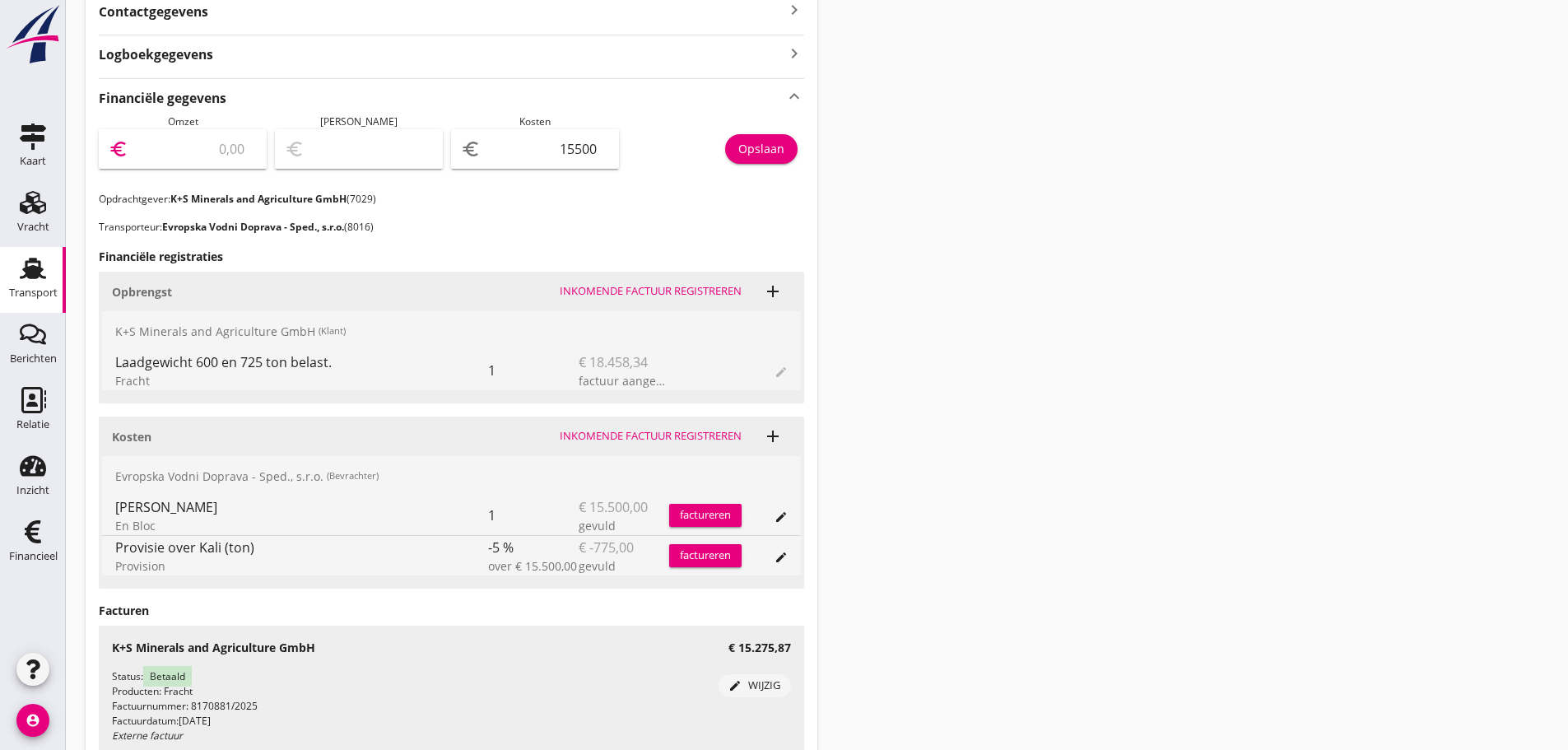
type input "2958.30"
type input "18458.34"
type input "2958.34"
click at [786, 149] on button "Opslaan" at bounding box center [761, 149] width 72 height 30
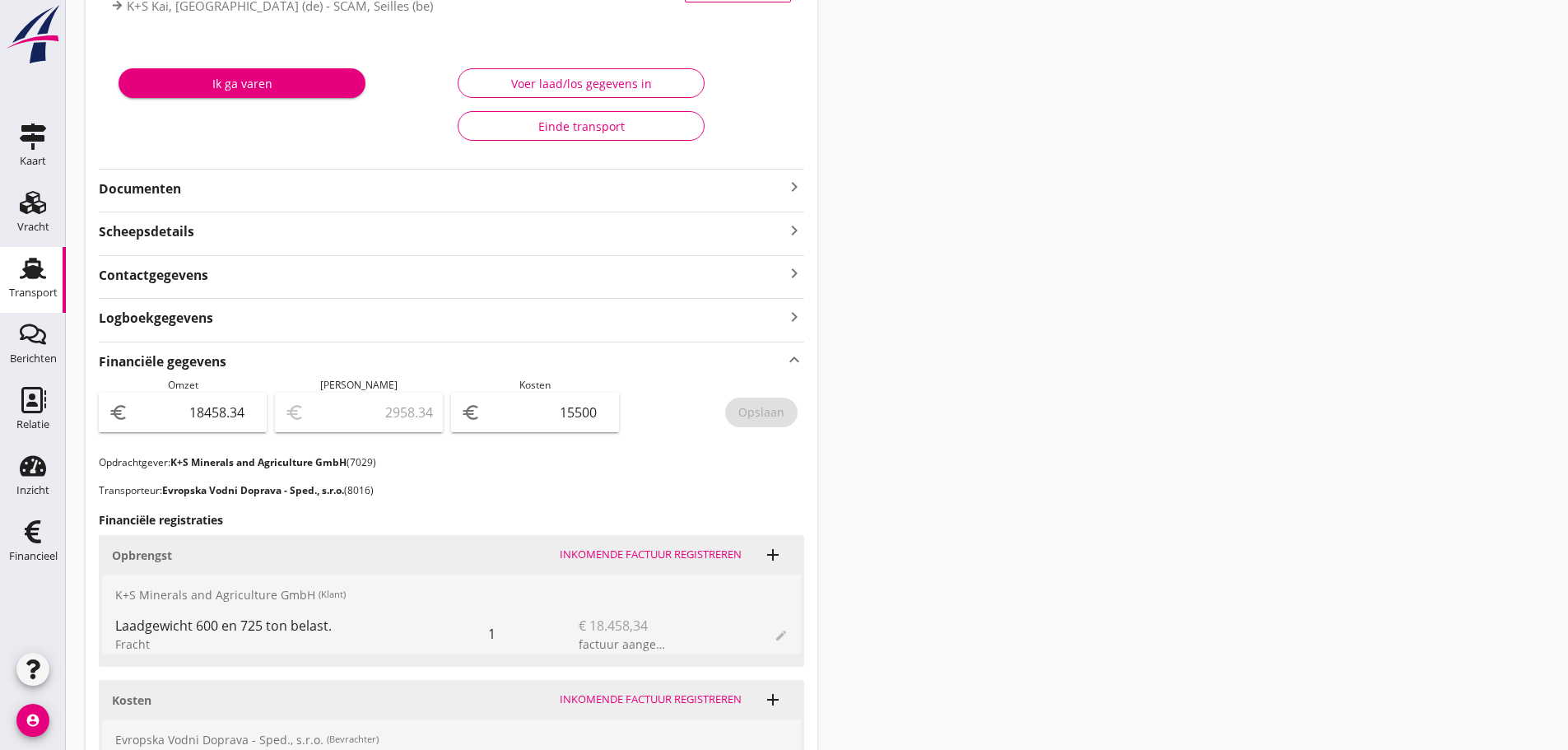
scroll to position [308, 0]
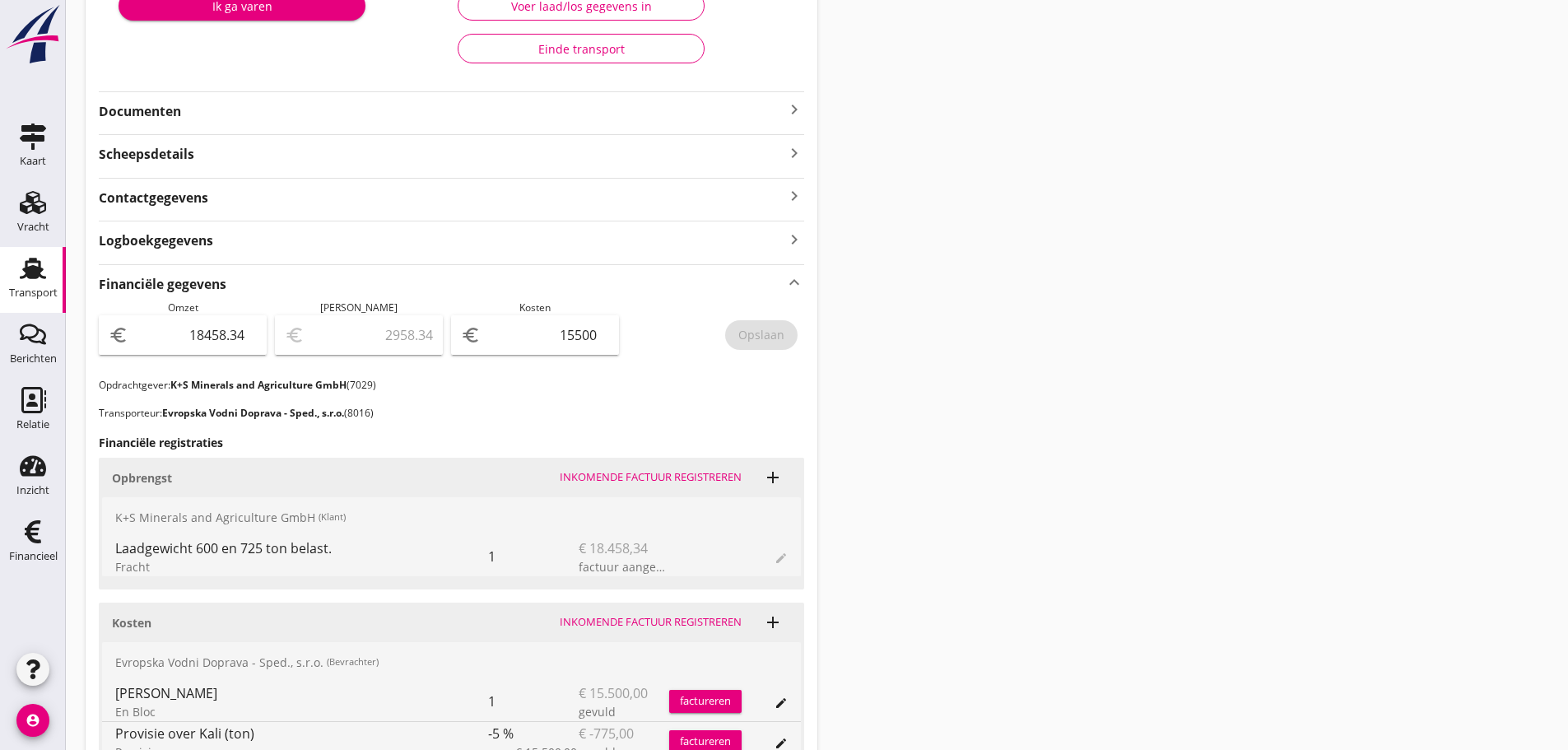
click at [777, 556] on span "edit" at bounding box center [781, 556] width 13 height 20
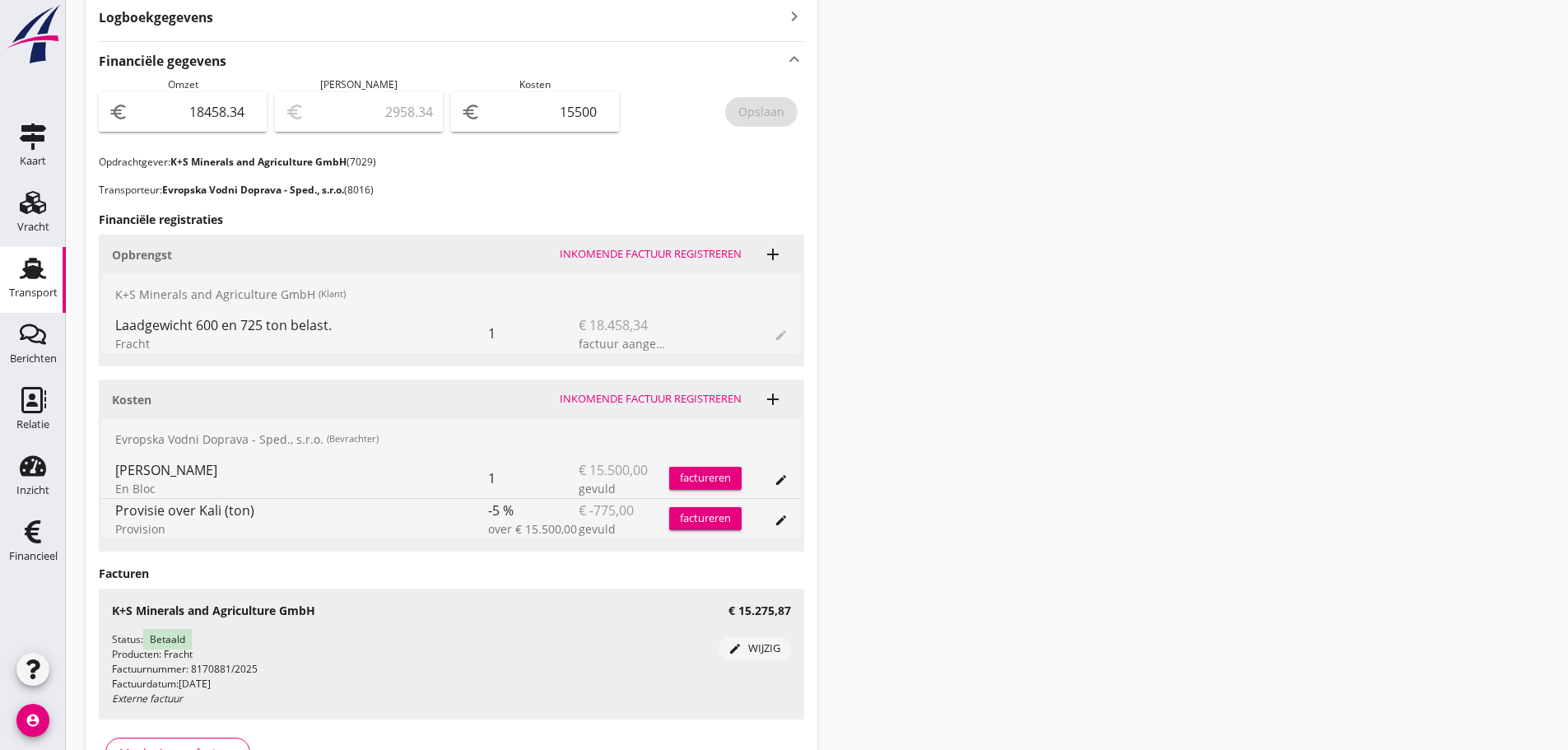
scroll to position [637, 0]
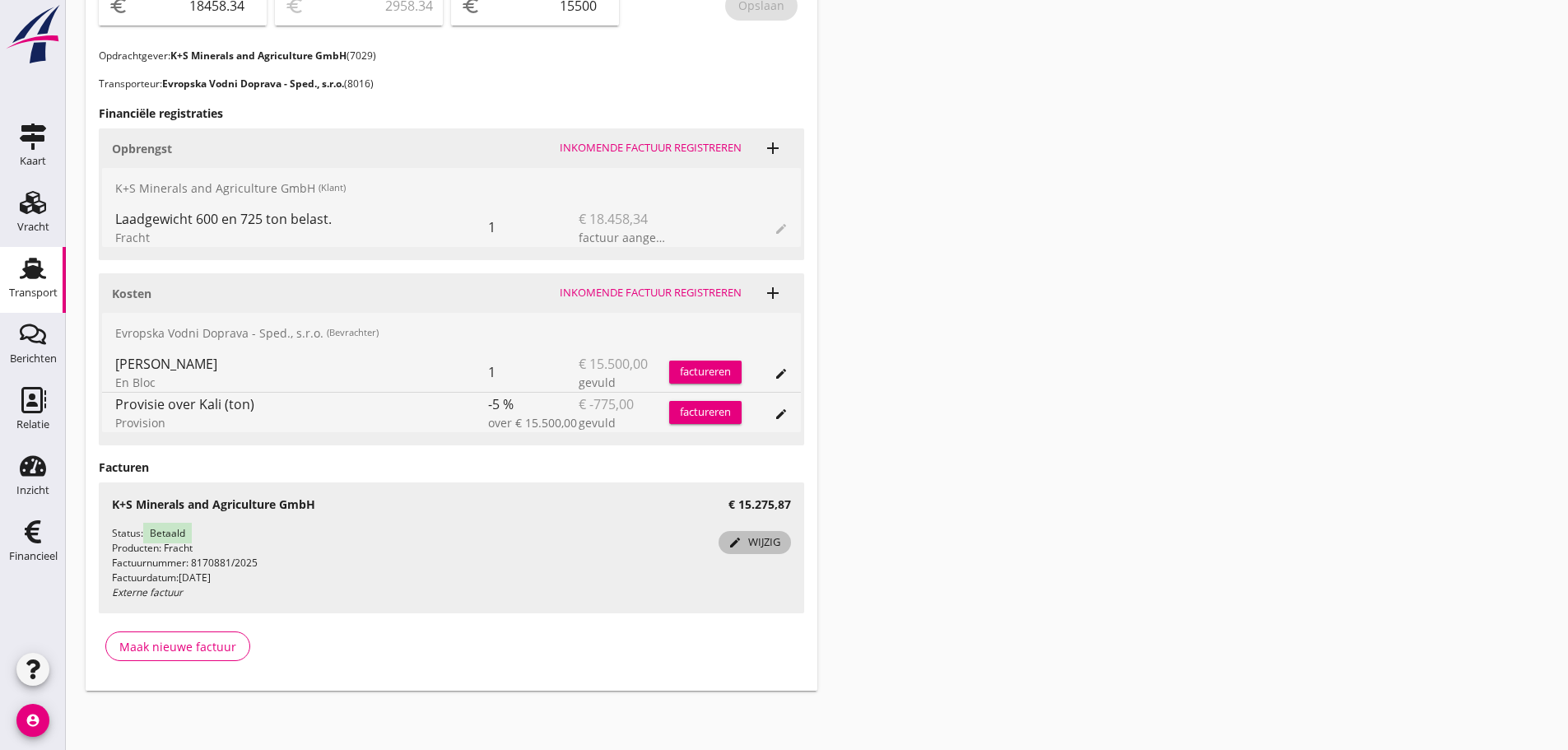
click at [757, 542] on div "edit wijzig" at bounding box center [755, 542] width 59 height 17
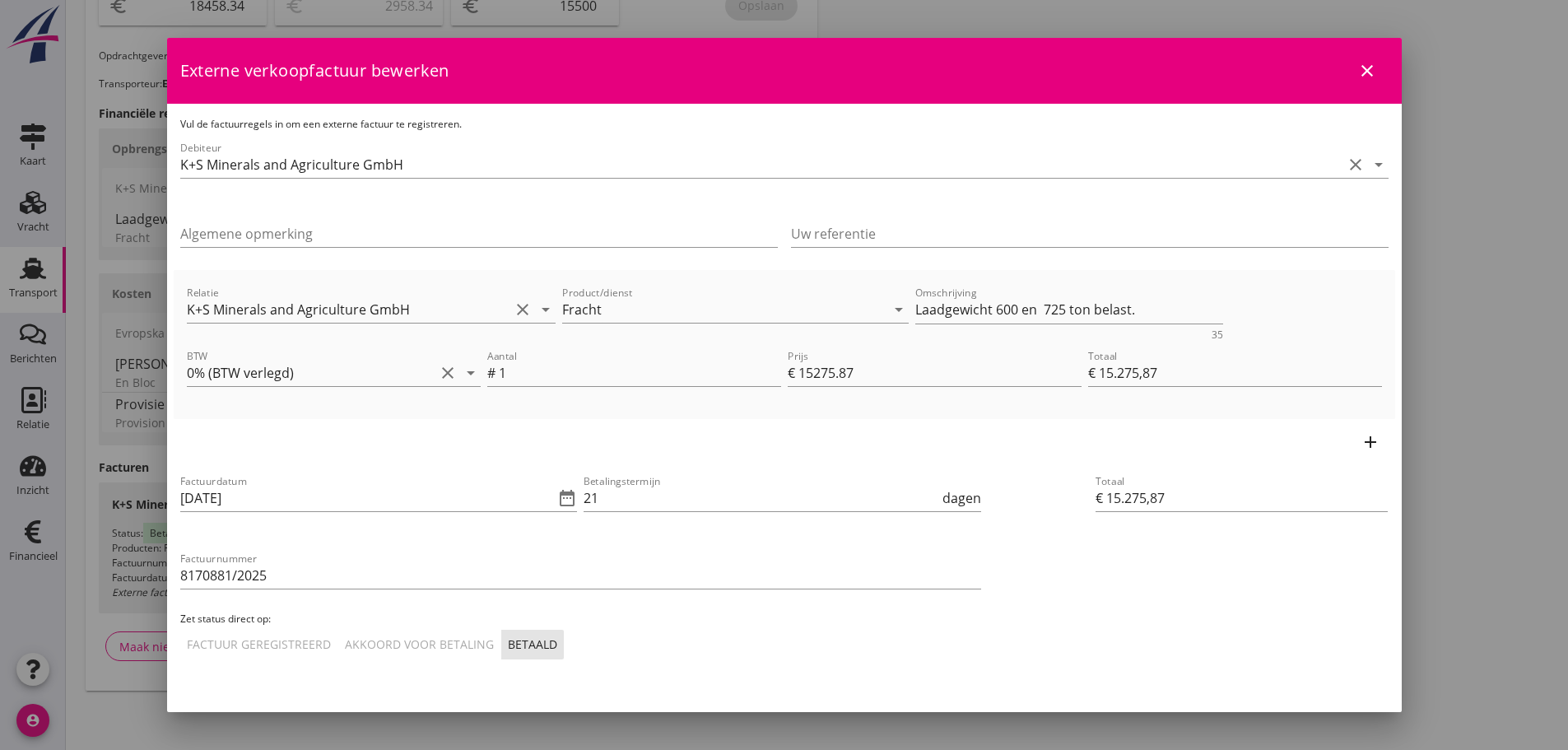
click at [1357, 63] on icon "close" at bounding box center [1367, 71] width 20 height 20
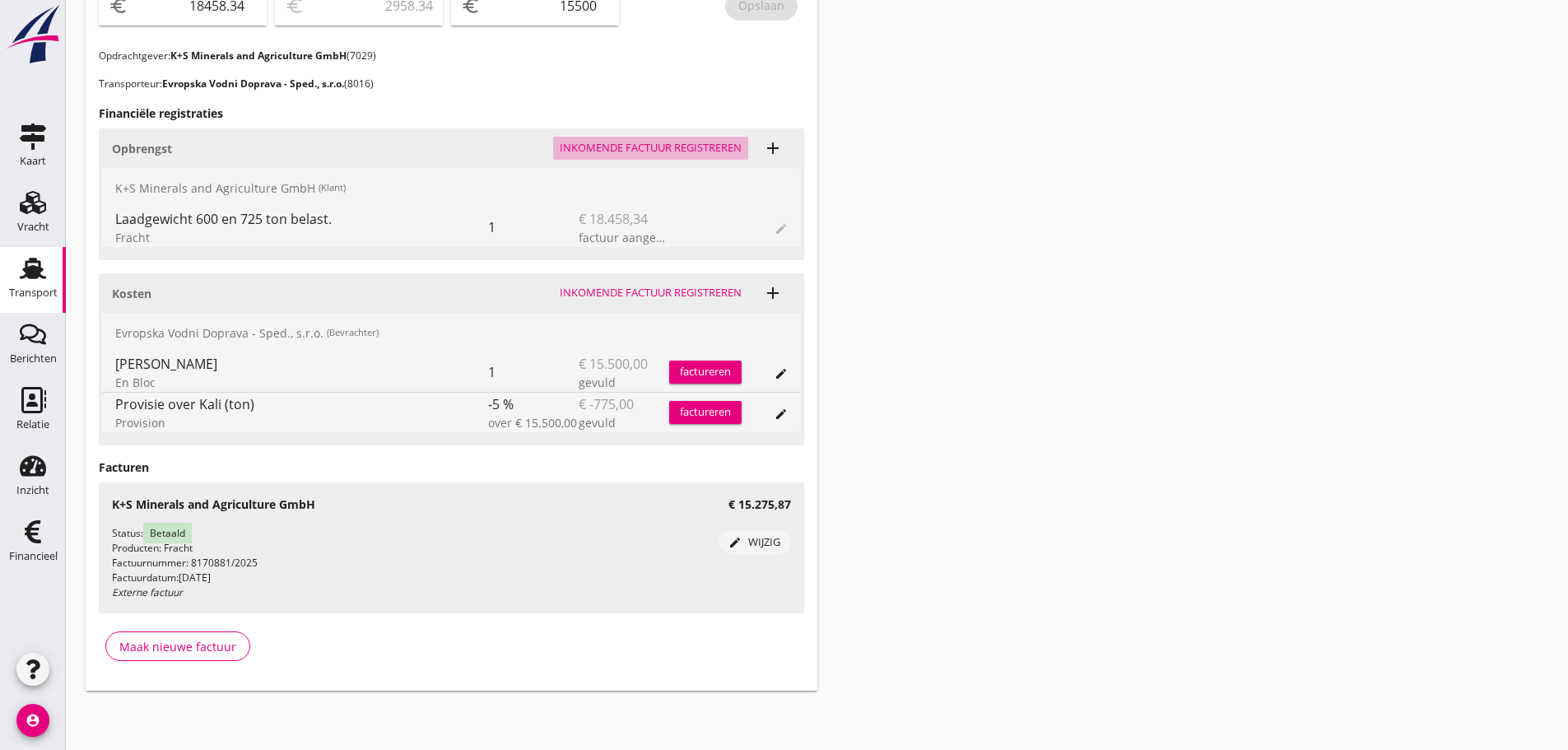
click at [644, 147] on div "Inkomende factuur registreren" at bounding box center [651, 147] width 182 height 17
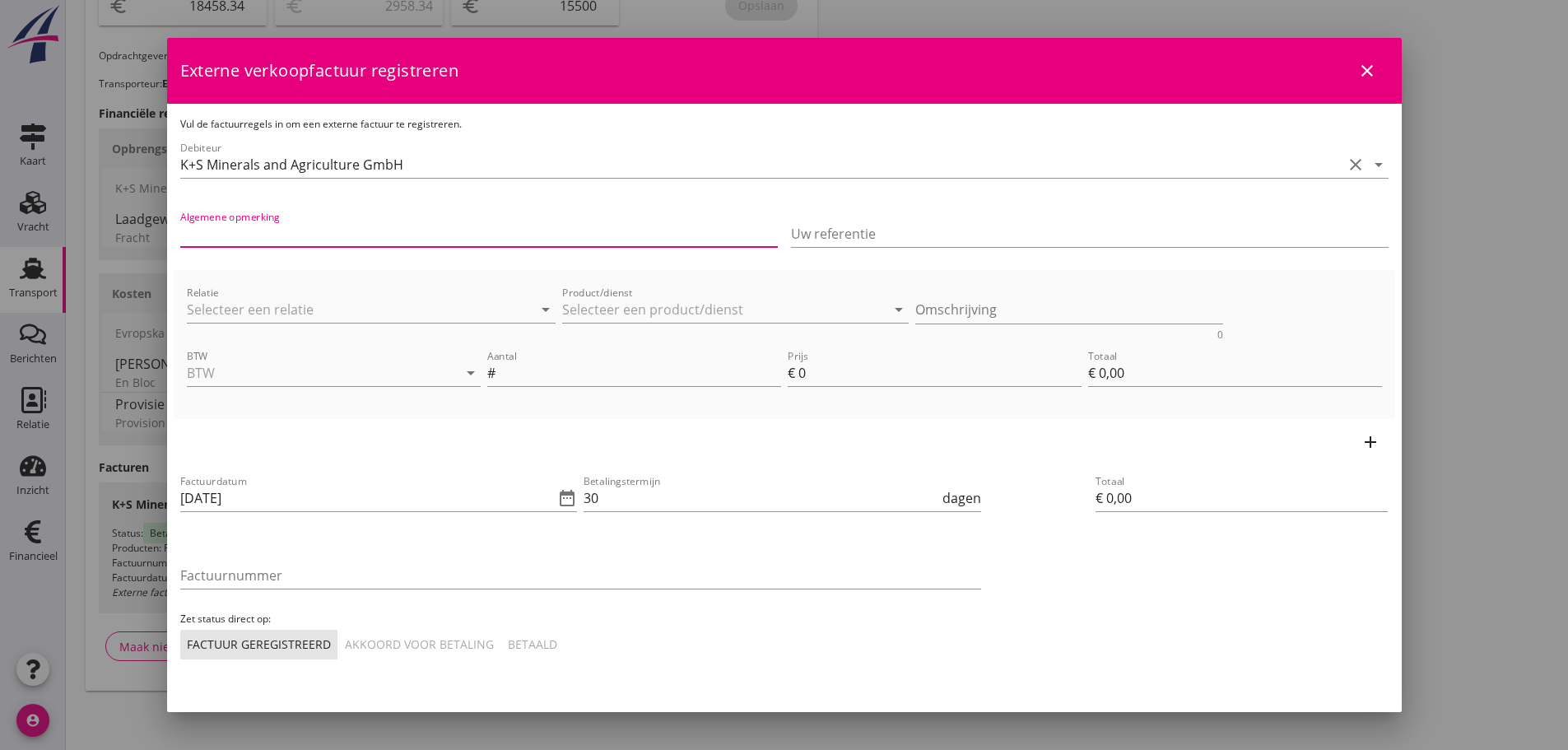
click at [252, 240] on input "Algemene opmerking" at bounding box center [479, 234] width 598 height 27
click at [203, 329] on div at bounding box center [372, 334] width 370 height 10
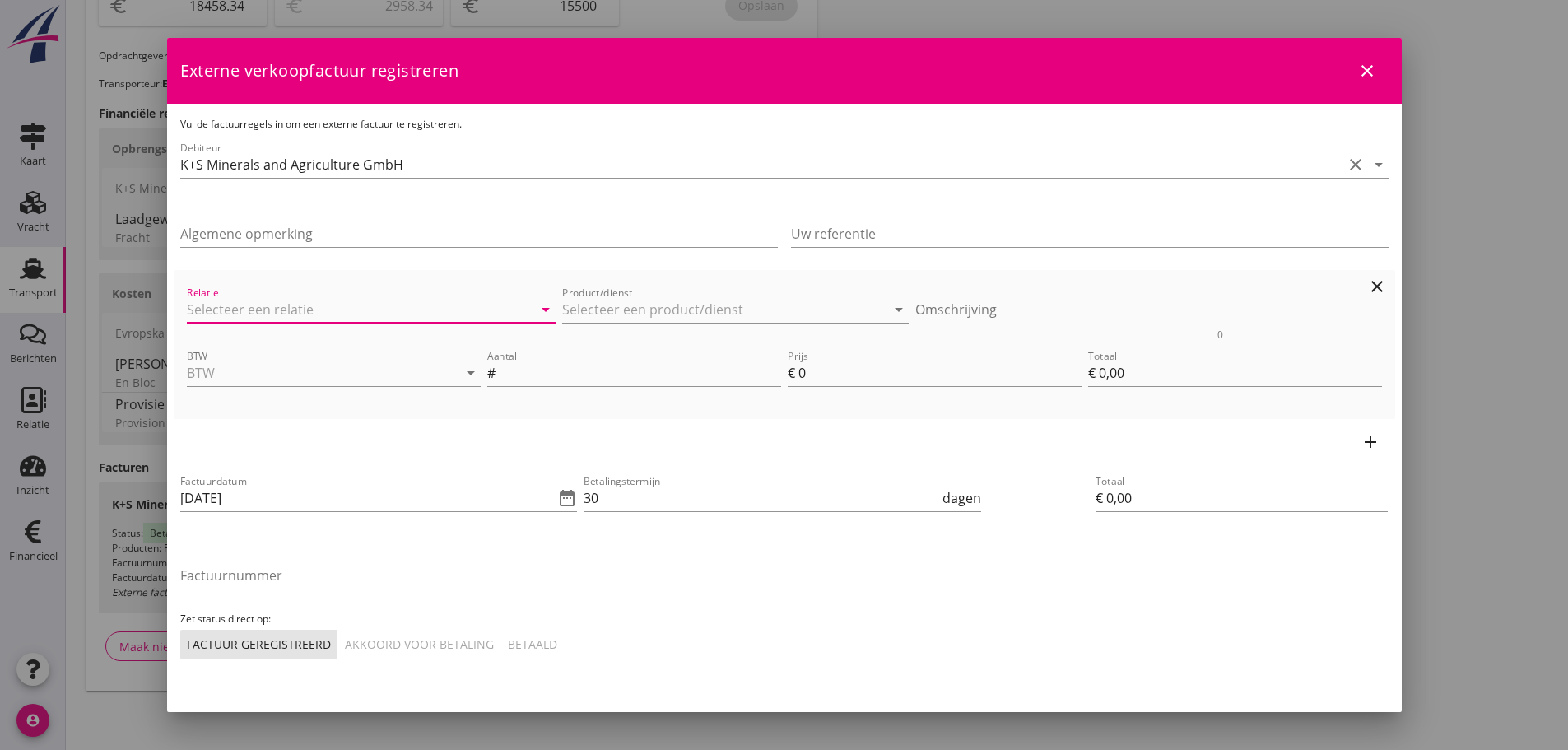
click at [205, 310] on input "Relatie" at bounding box center [348, 310] width 323 height 27
drag, startPoint x: 228, startPoint y: 351, endPoint x: 579, endPoint y: 359, distance: 351.1
click at [234, 351] on div "7029 (Klant)" at bounding box center [367, 359] width 335 height 17
type input "K+S Minerals and Agriculture GmbH (7029)"
click at [627, 310] on input "Product/dienst" at bounding box center [723, 310] width 323 height 27
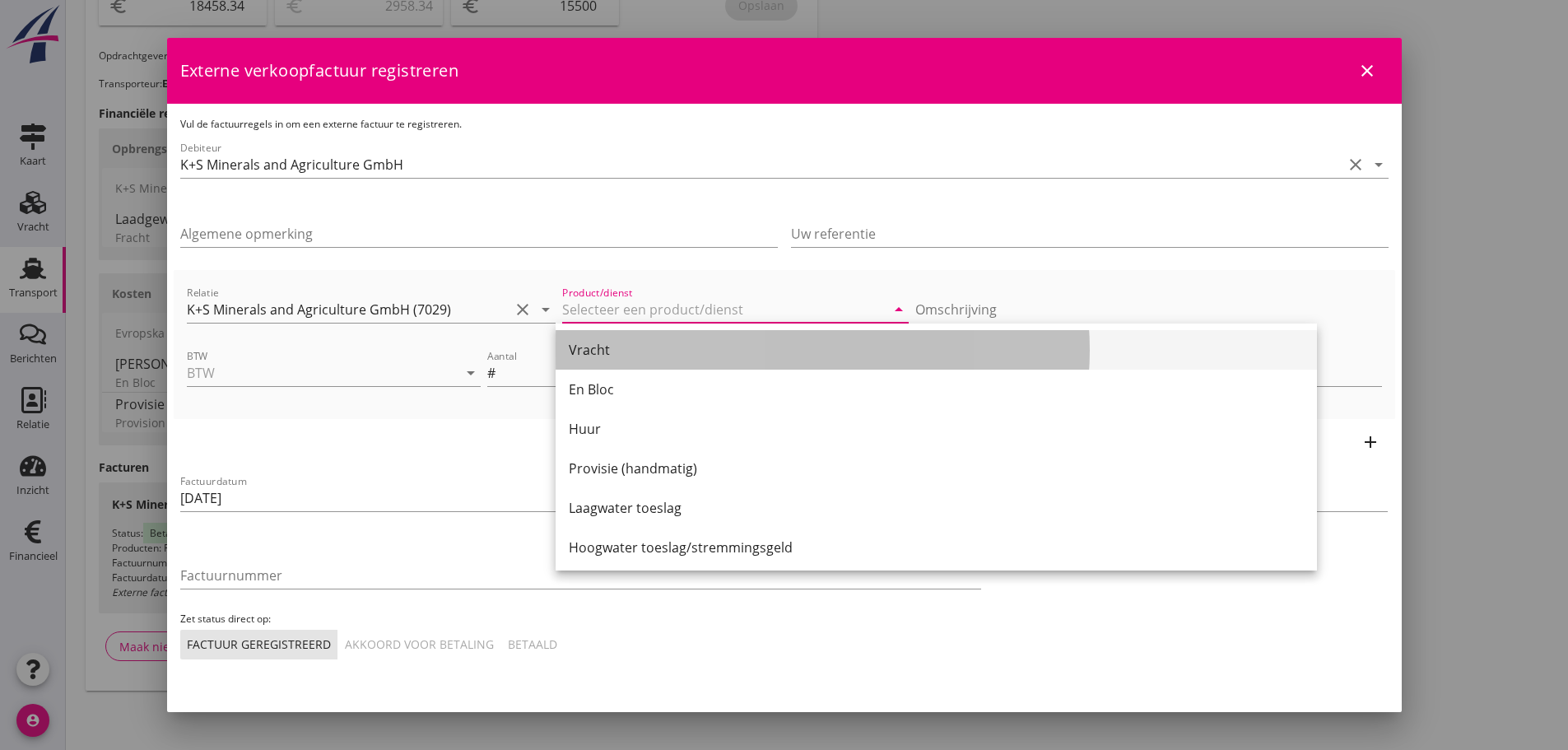
drag, startPoint x: 603, startPoint y: 347, endPoint x: 473, endPoint y: 373, distance: 132.6
click at [601, 348] on div "Vracht" at bounding box center [936, 350] width 735 height 20
type input "Vracht"
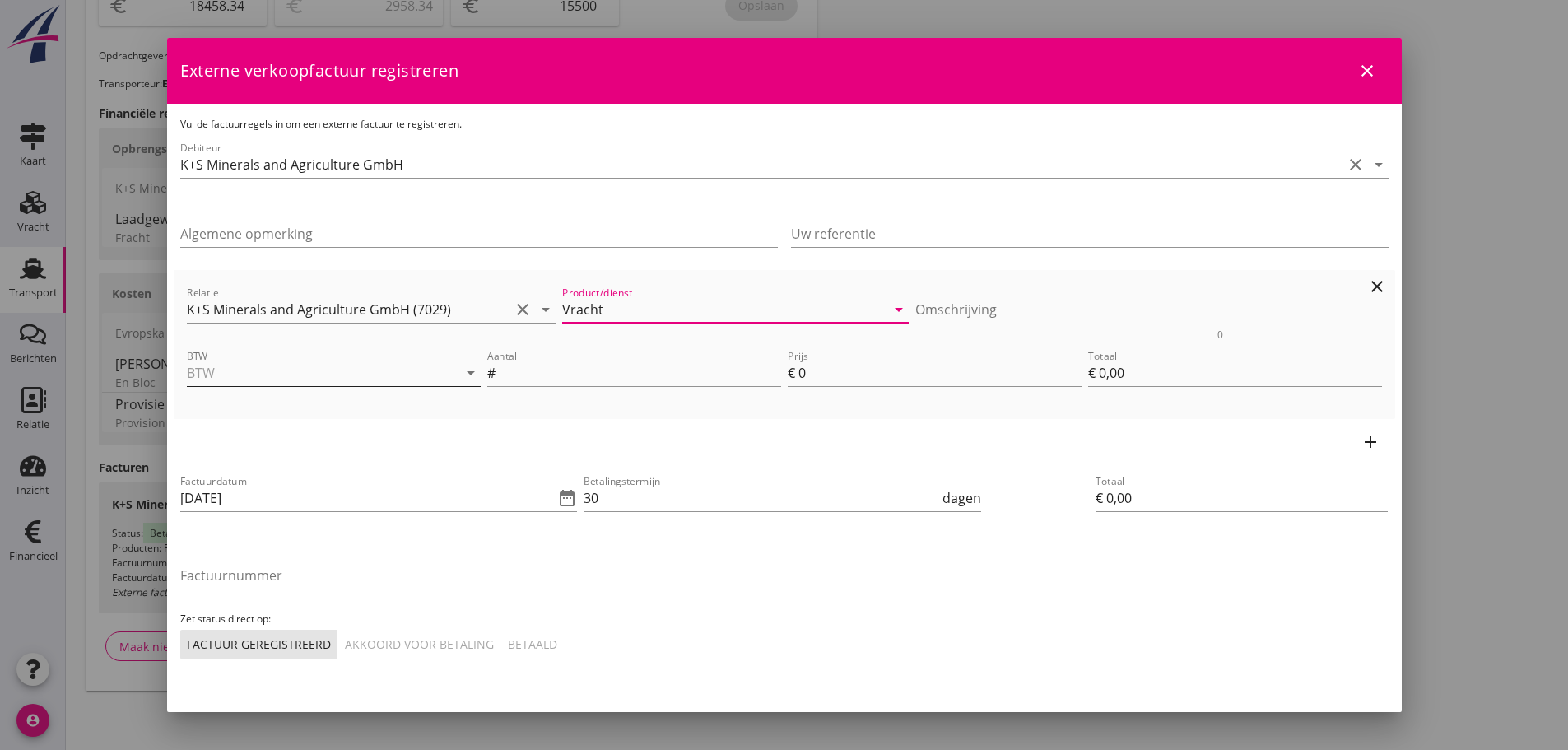
click at [409, 384] on input "BTW" at bounding box center [311, 373] width 247 height 27
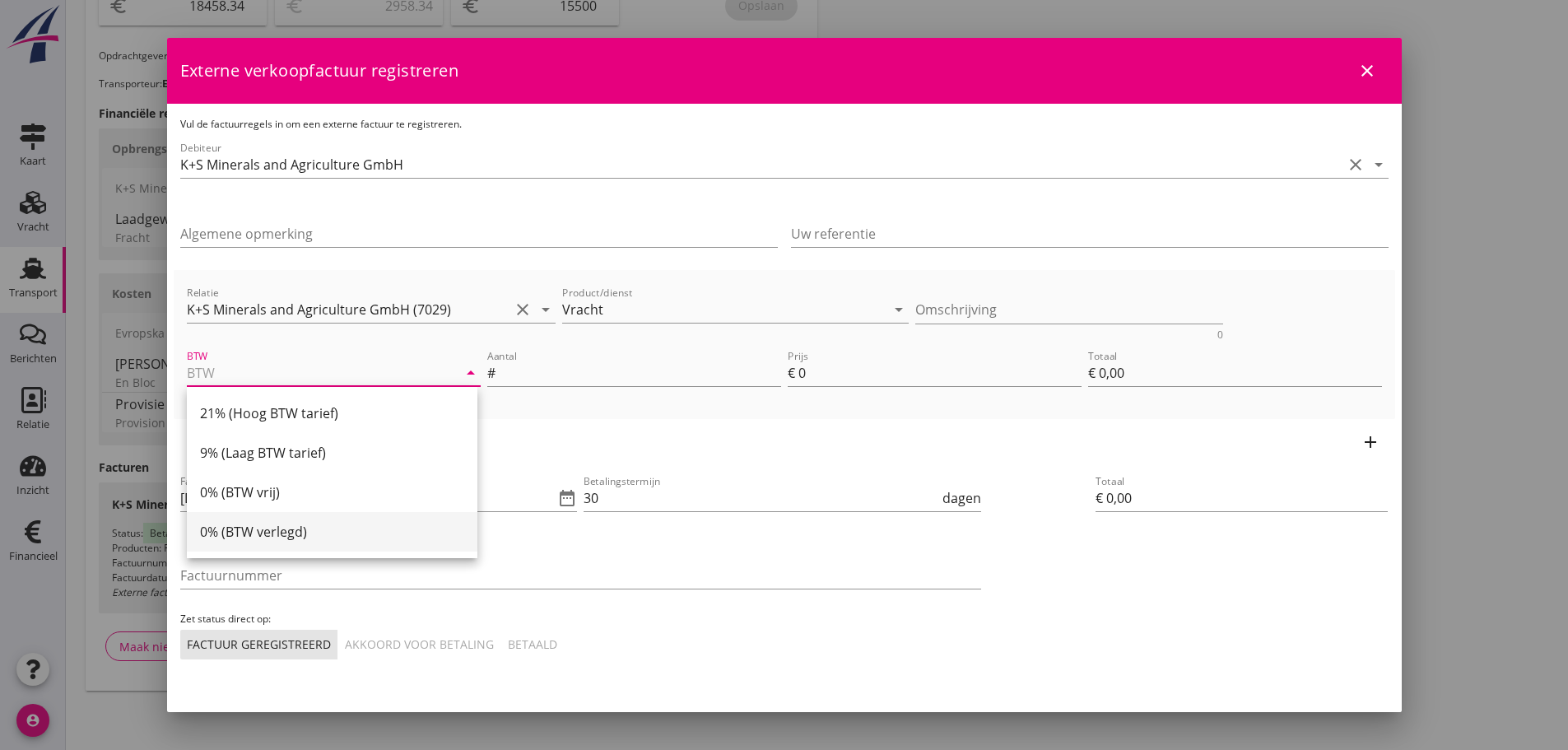
drag, startPoint x: 292, startPoint y: 492, endPoint x: 293, endPoint y: 532, distance: 40.0
click at [293, 532] on div "21% (Hoog BTW tarief) 9% (Laag BTW tarief) 0% (BTW vrij) 0% (BTW verlegd)" at bounding box center [332, 472] width 291 height 171
click at [293, 532] on div "0% (BTW verlegd)" at bounding box center [331, 531] width 264 height 20
type input "0% (BTW verlegd)"
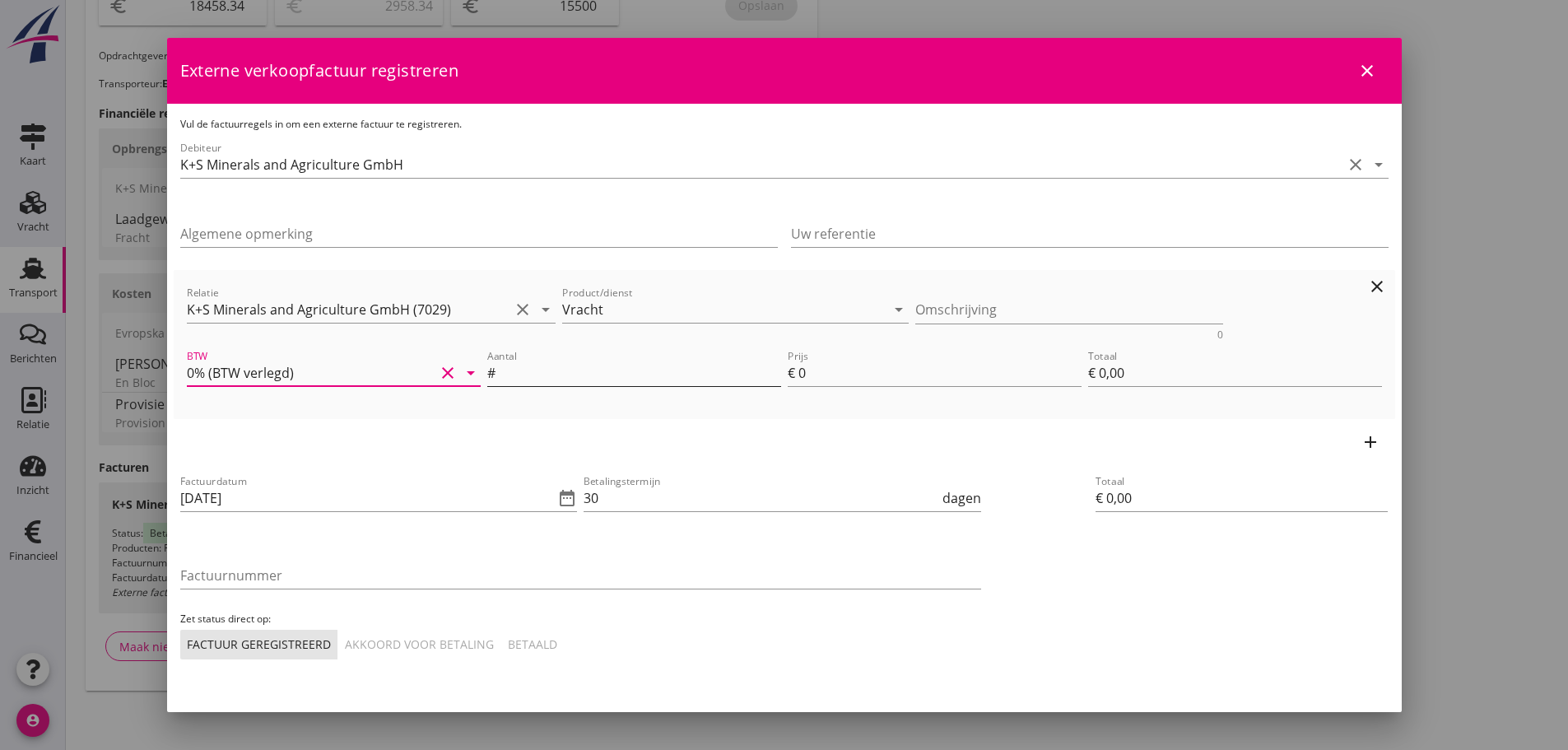
click at [615, 378] on input "Aantal" at bounding box center [639, 373] width 282 height 27
type input "1"
type input "3"
type input "€ 3,00"
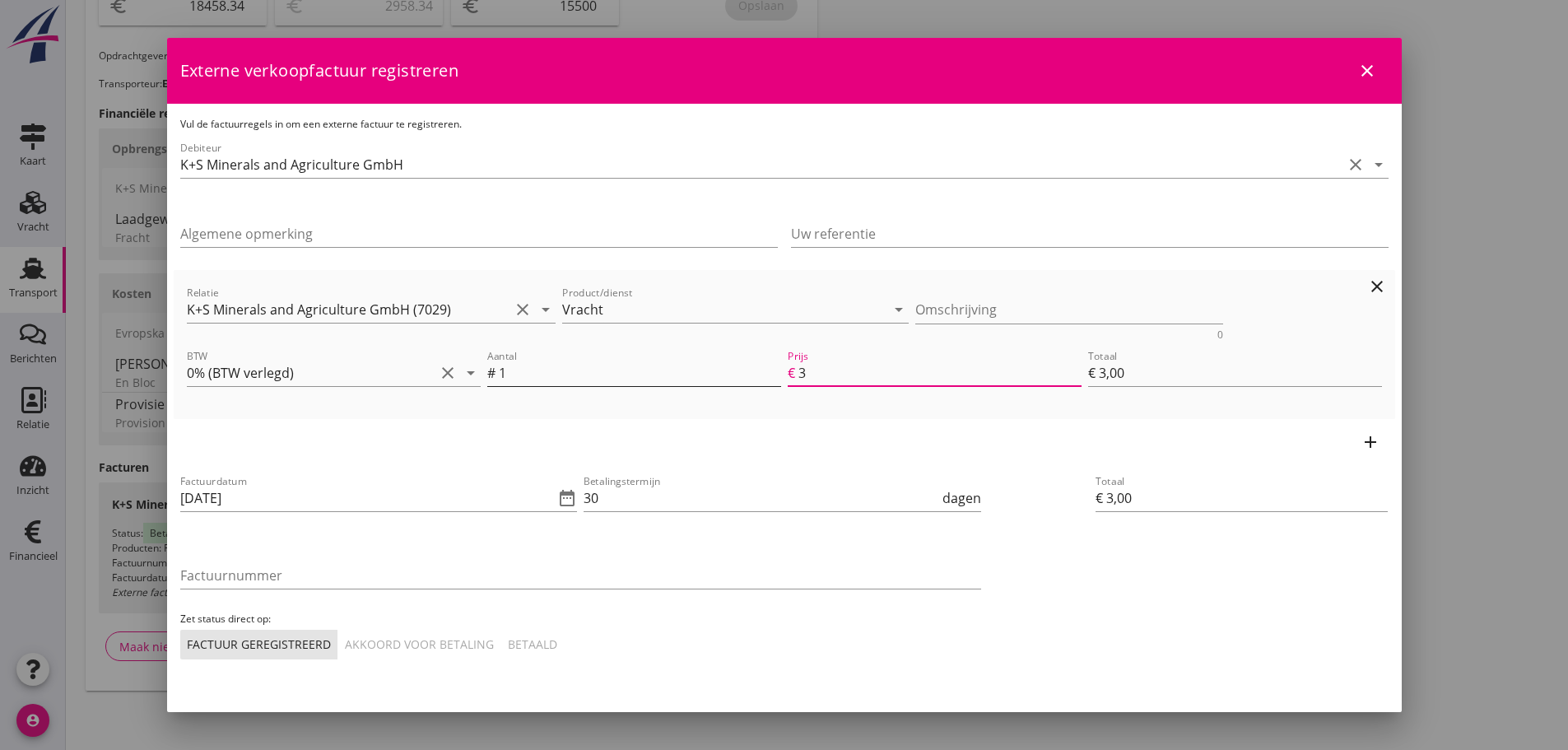
type input "31"
type input "€ 31,00"
type input "318"
type input "€ 318,00"
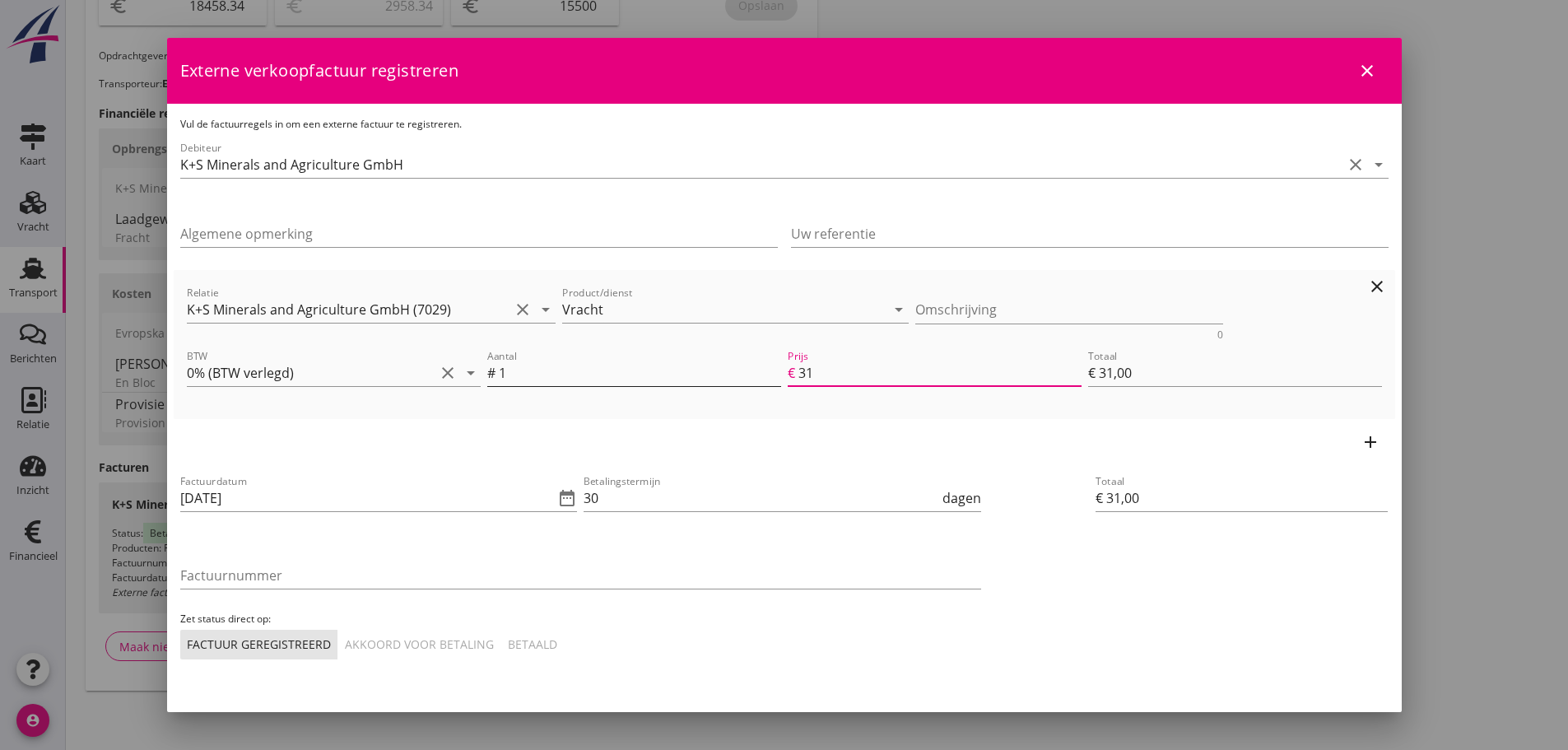
type input "€ 318,00"
type input "3182"
type input "€ 3.182,00"
type input "€ 0,00"
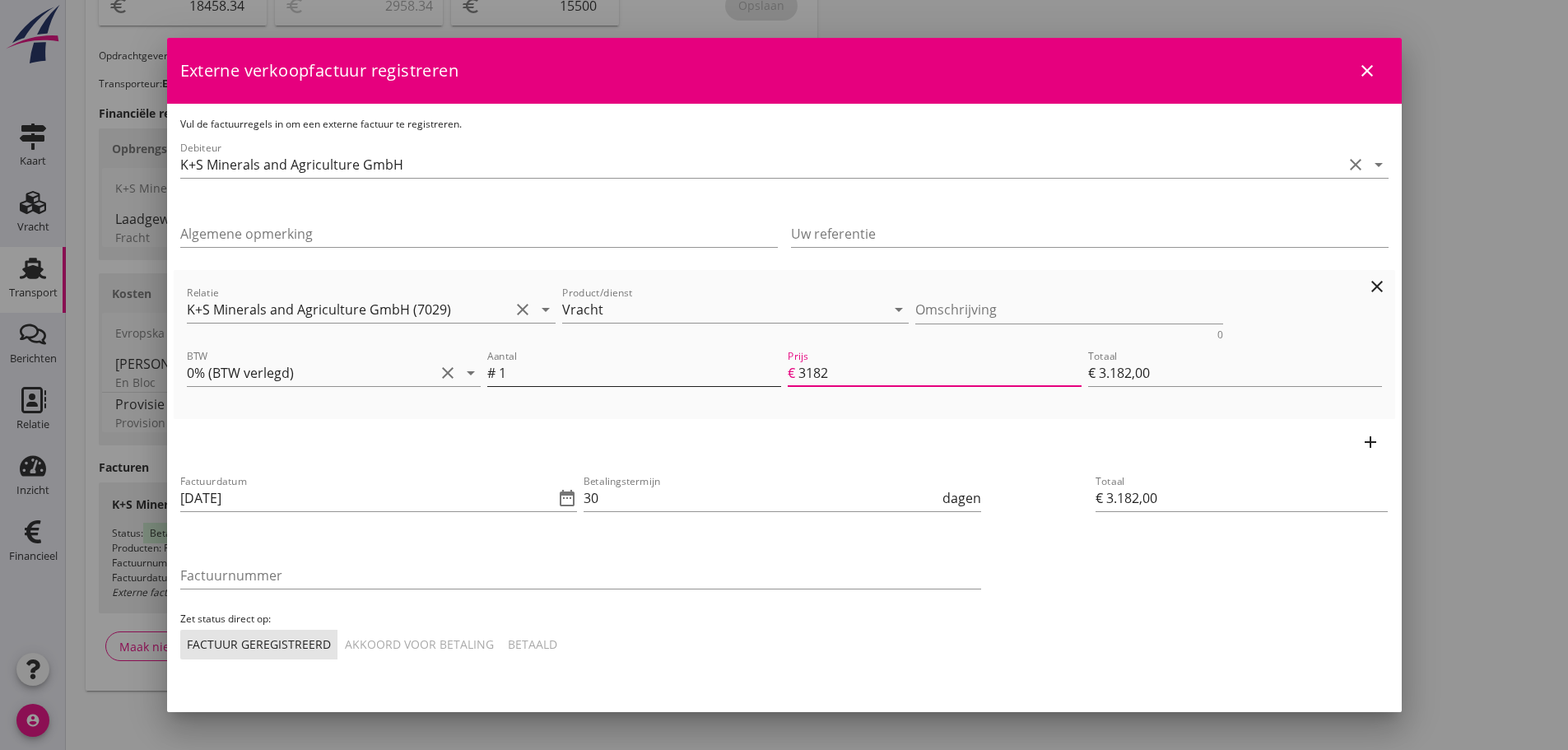
type input "€ 0,00"
type input "3182.4"
type input "€ 3.182,40"
type input "3182.47"
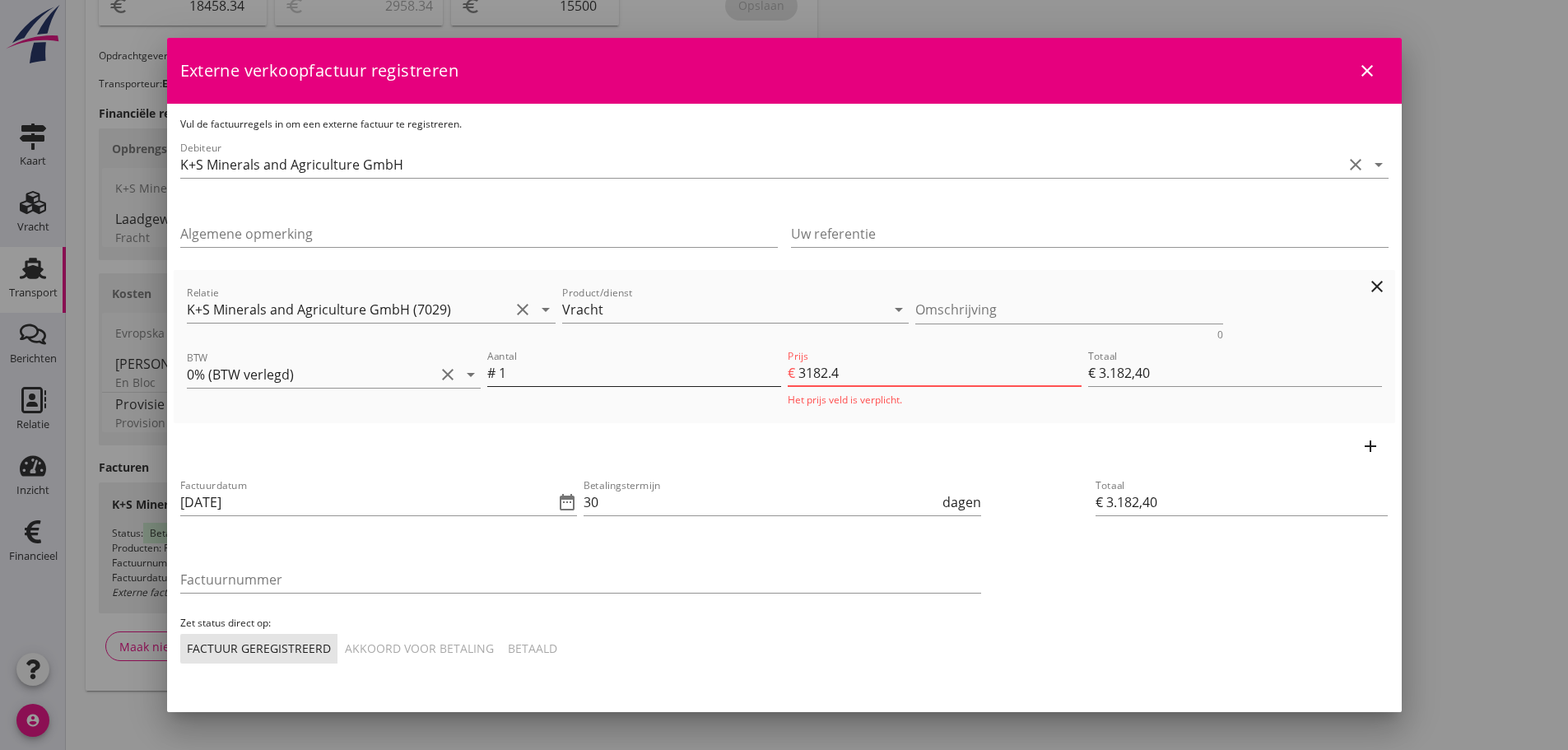
type input "€ 3.182,47"
type input "3182.47"
drag, startPoint x: 599, startPoint y: 508, endPoint x: 460, endPoint y: 498, distance: 139.4
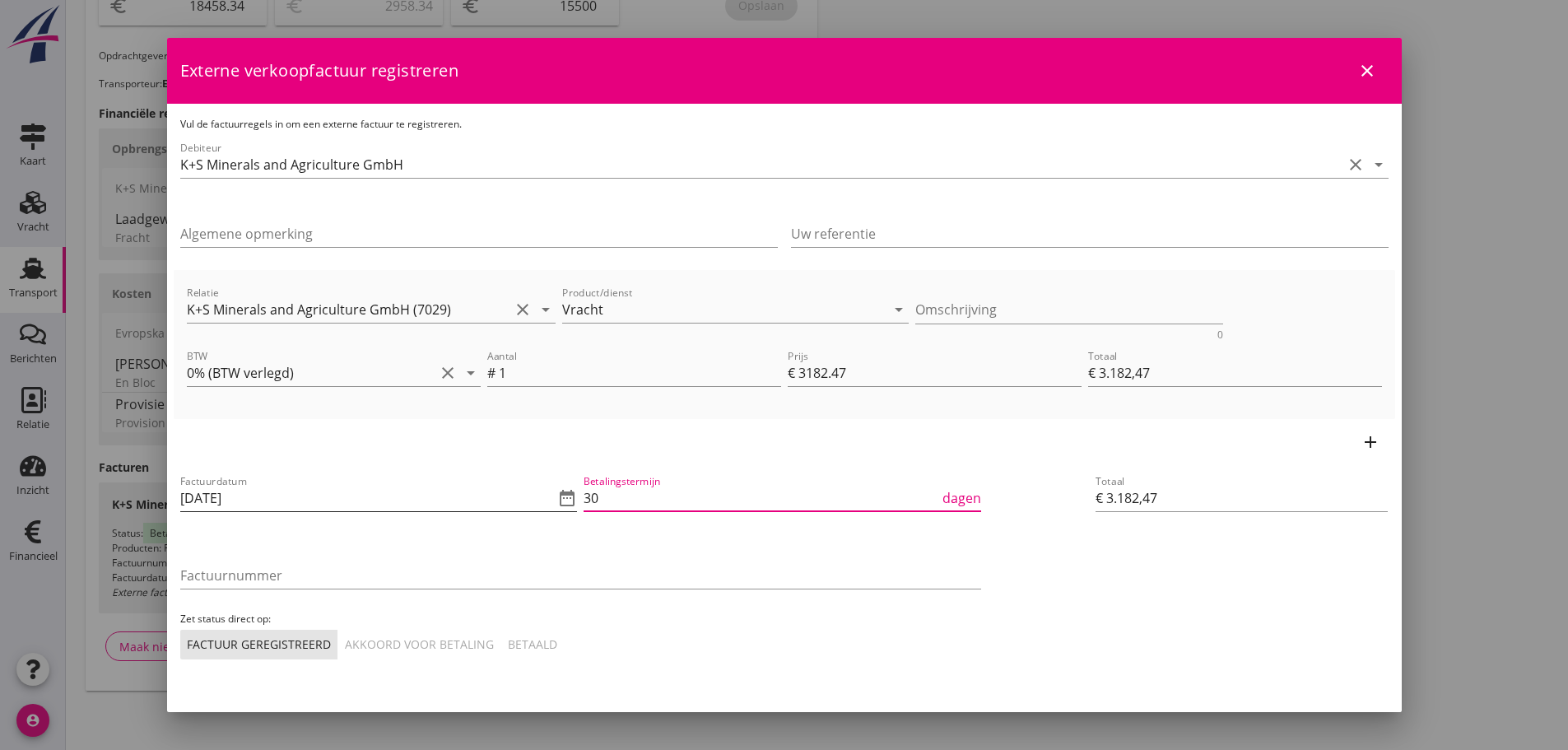
click at [460, 498] on div "Factuurdatum [DATE] date_range Betalingstermijn 30 dagen Factuurnummer Zet stat…" at bounding box center [581, 565] width 807 height 194
type input "21"
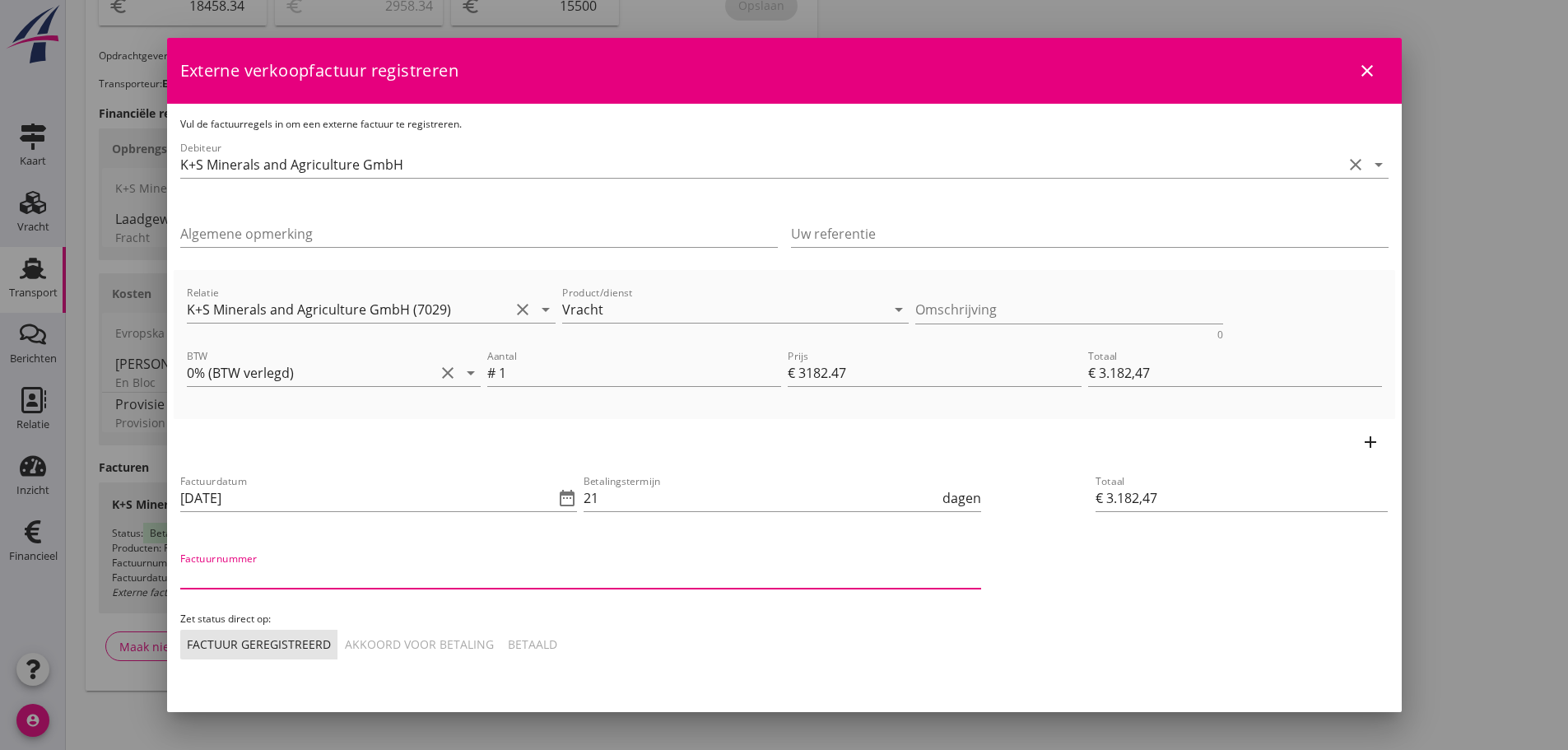
click at [279, 579] on input "Factuurnummer" at bounding box center [581, 575] width 801 height 27
type input "8171027/2025"
click at [525, 634] on button "Betaald" at bounding box center [532, 644] width 62 height 30
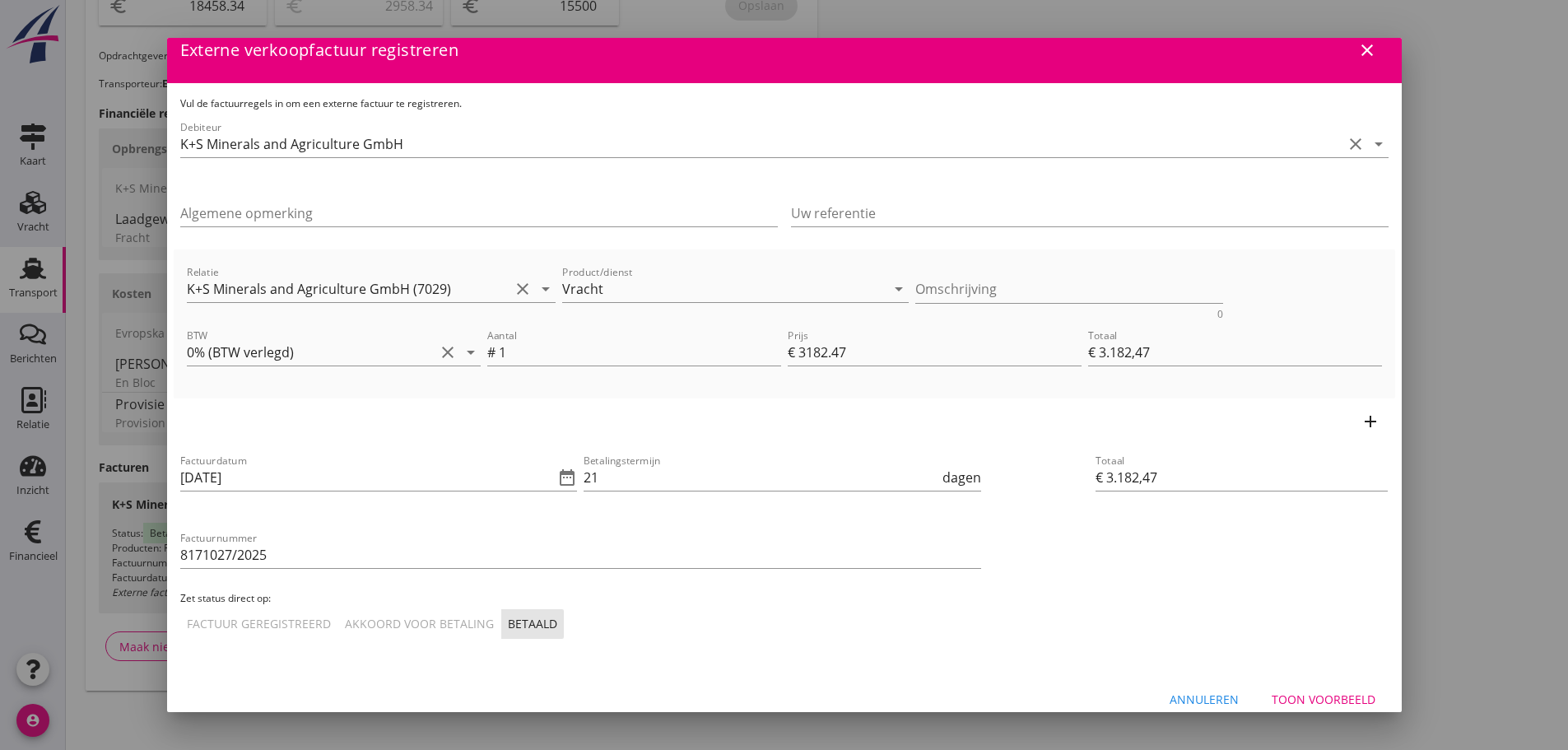
scroll to position [39, 0]
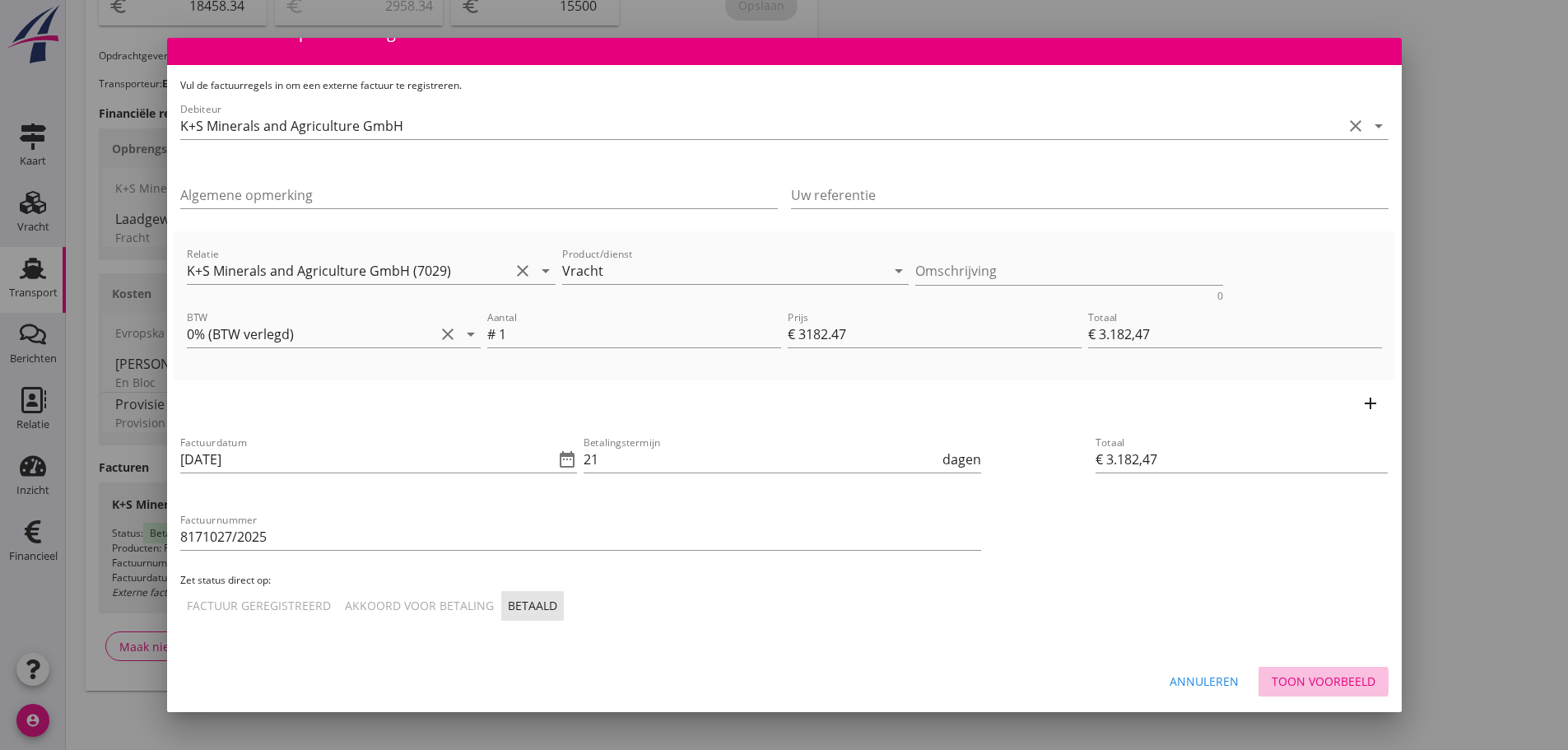
click at [1337, 686] on div "Toon voorbeeld" at bounding box center [1323, 681] width 104 height 17
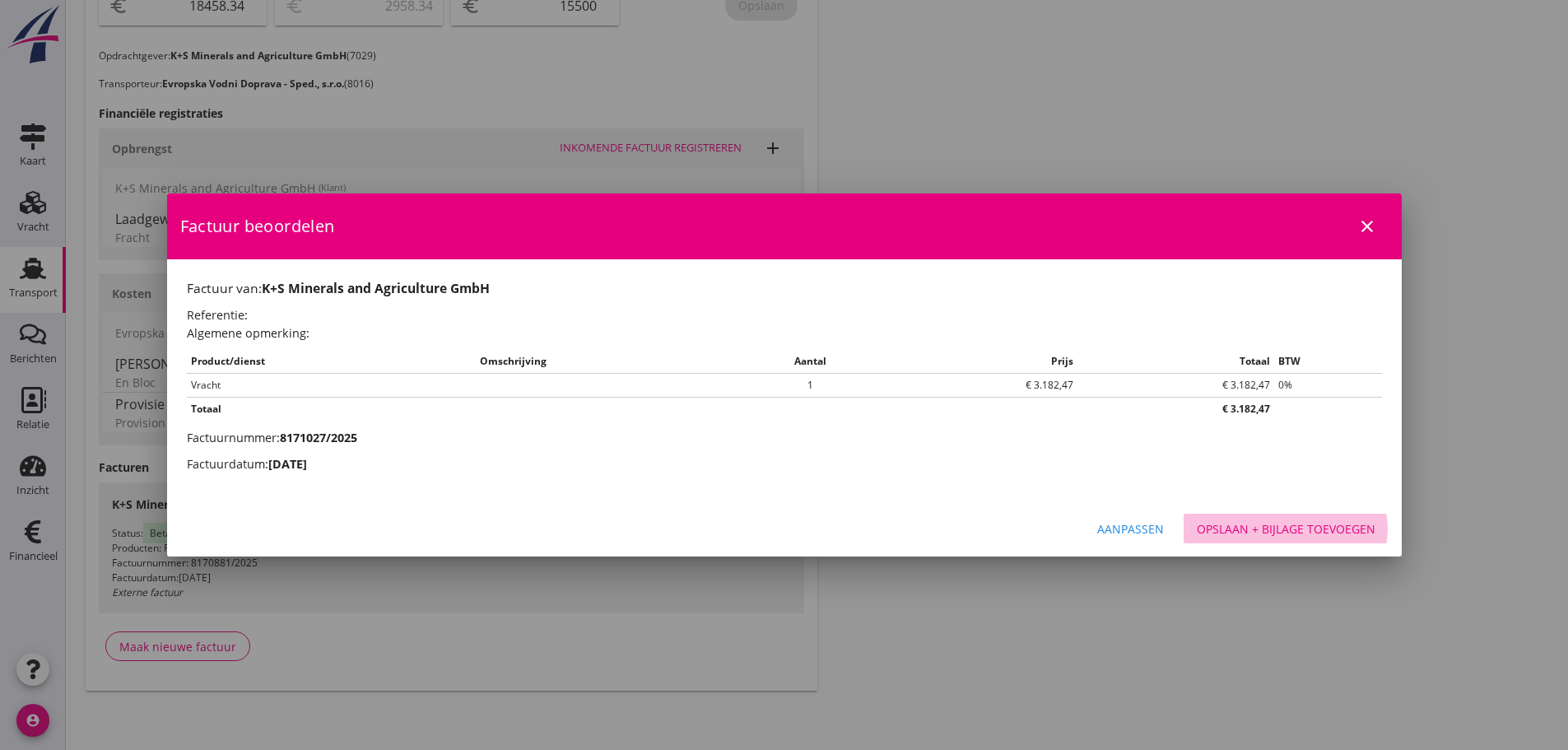
click at [1327, 514] on button "Opslaan + bijlage toevoegen" at bounding box center [1285, 528] width 205 height 30
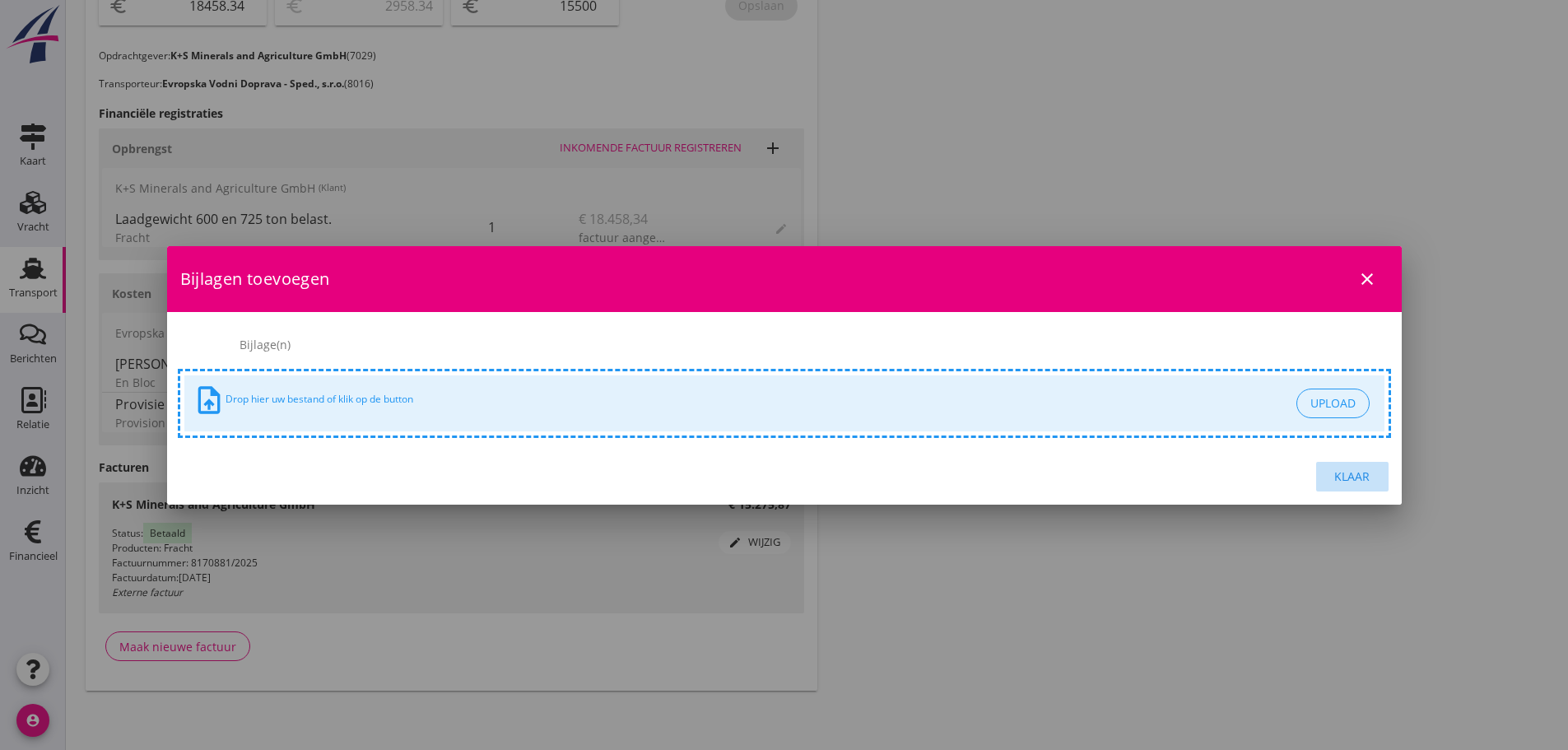
click at [1359, 479] on div "Klaar" at bounding box center [1352, 476] width 46 height 17
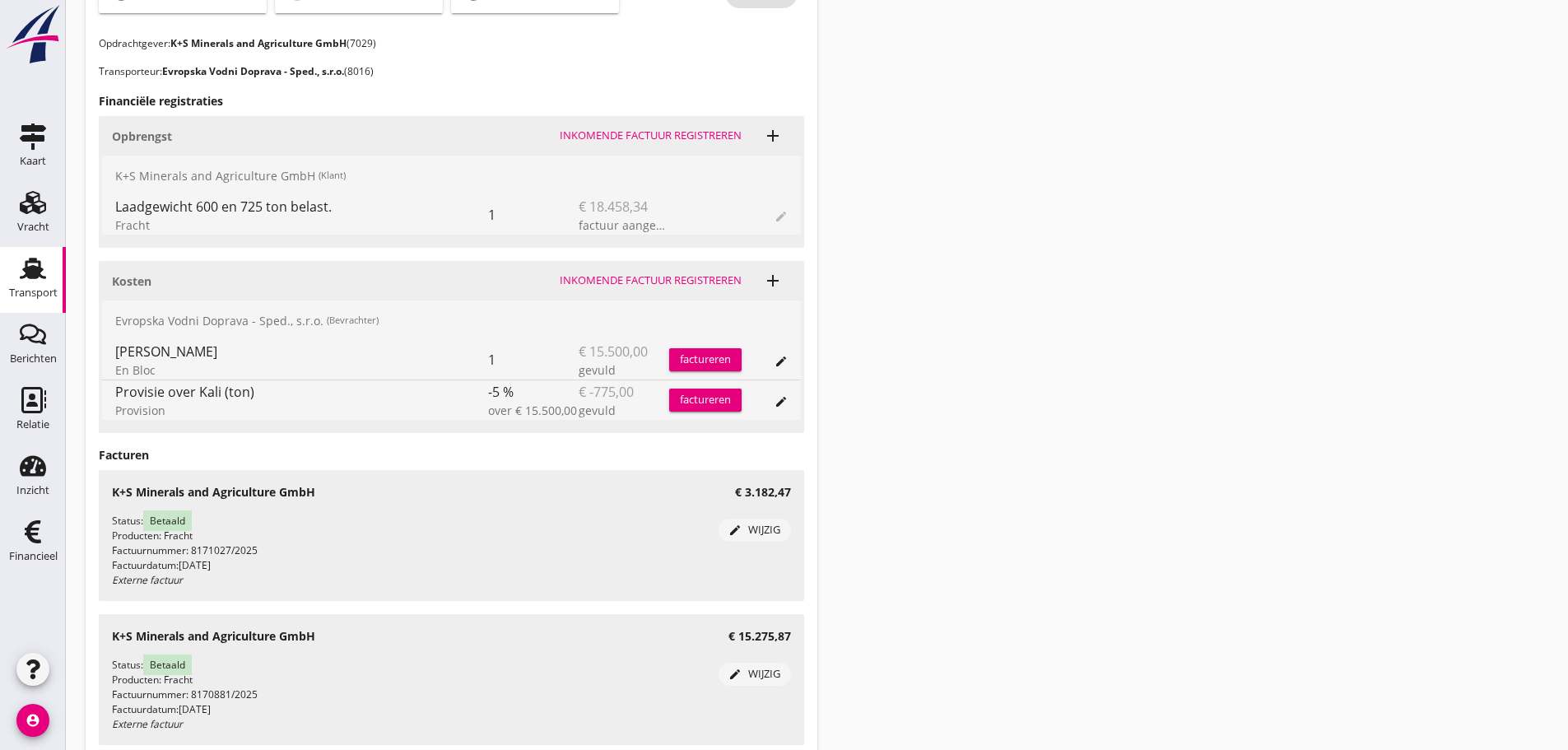
scroll to position [616, 0]
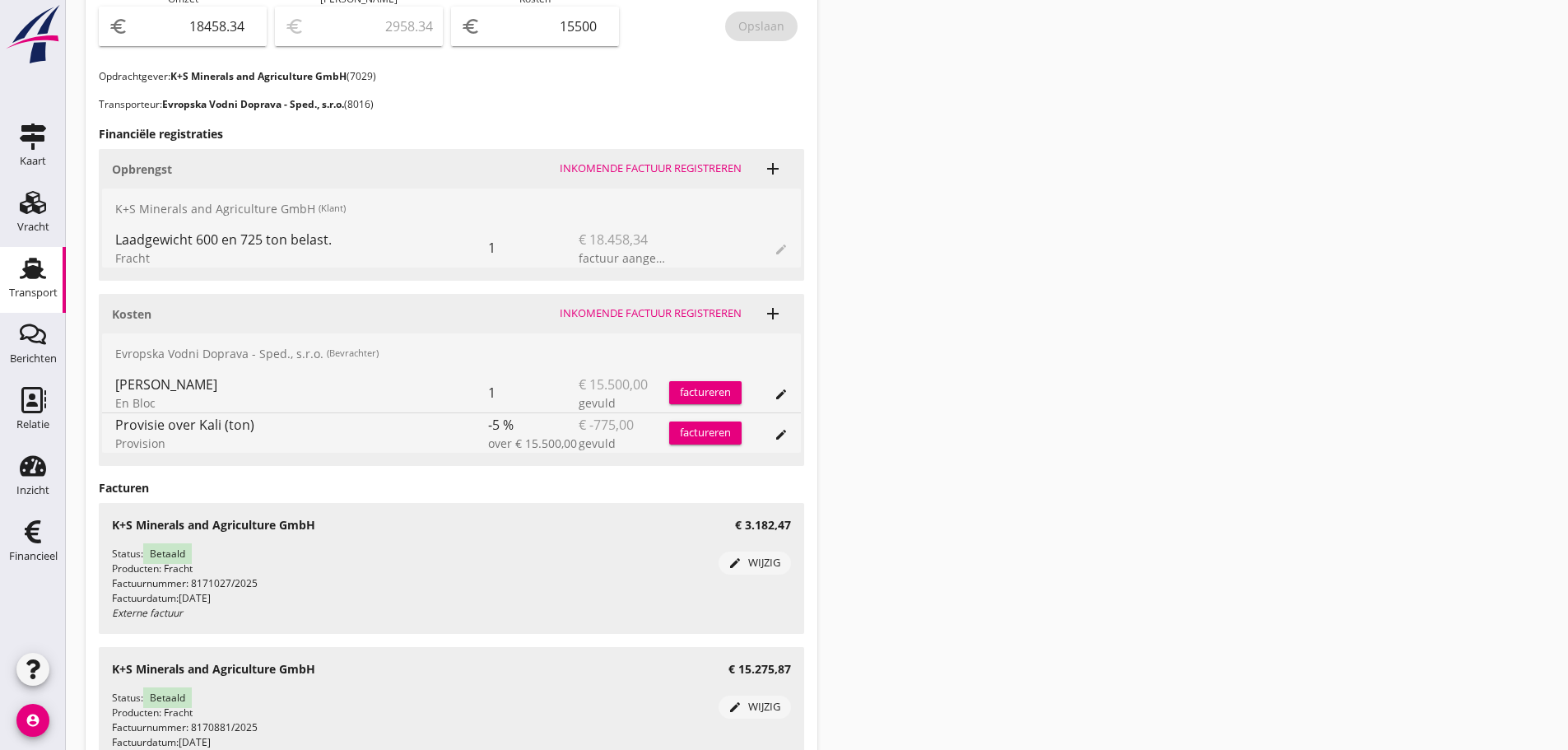
drag, startPoint x: 769, startPoint y: 324, endPoint x: 925, endPoint y: 301, distance: 157.7
click at [843, 327] on div "Transport overzicht 085287 Silja (Kotouc) local_gas_station emergency_share map…" at bounding box center [817, 130] width 1502 height 1492
click at [1011, 257] on div "Transport overzicht 085287 Silja (Kotouc) local_gas_station emergency_share map…" at bounding box center [817, 130] width 1502 height 1492
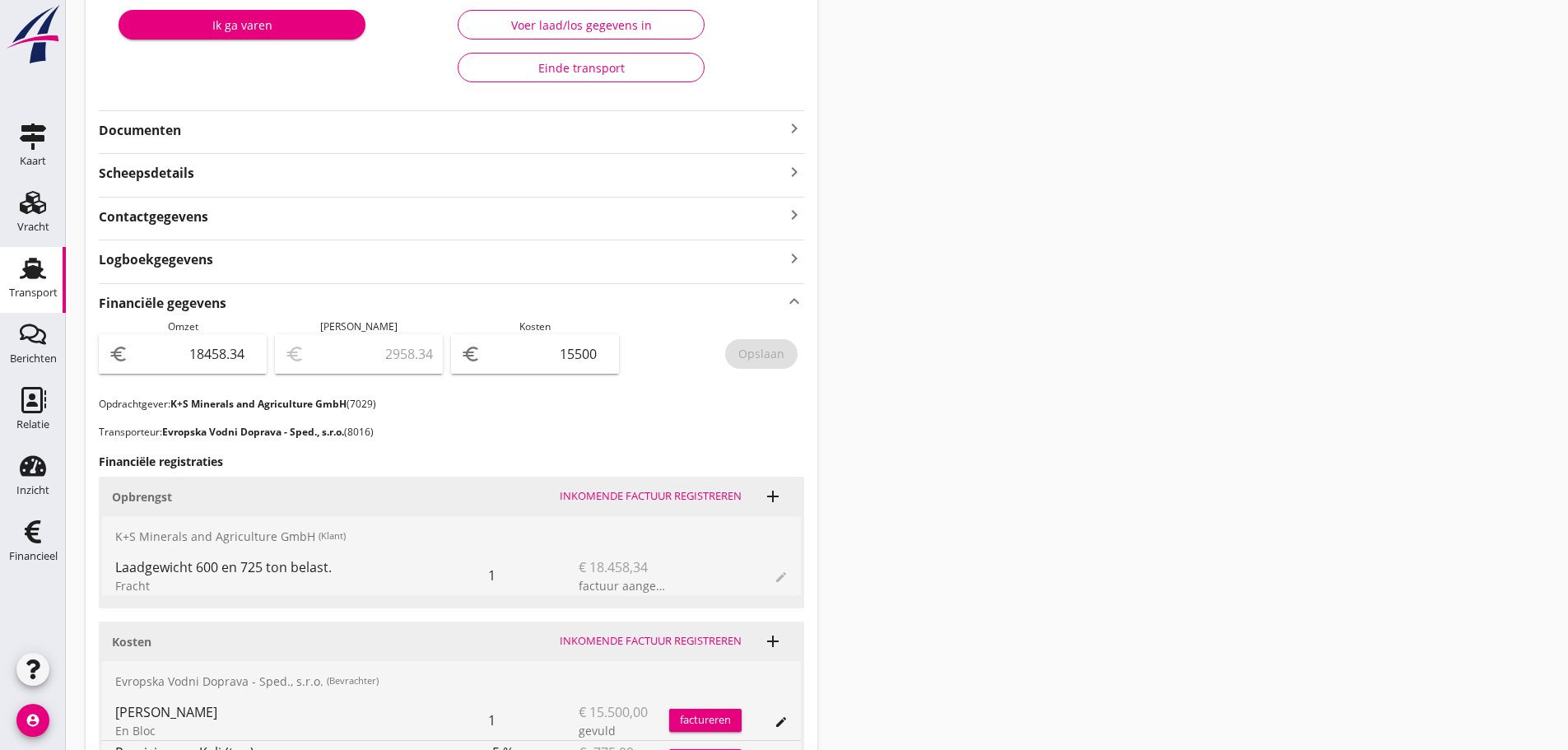
scroll to position [287, 0]
click at [42, 532] on icon "Financieel" at bounding box center [33, 531] width 27 height 27
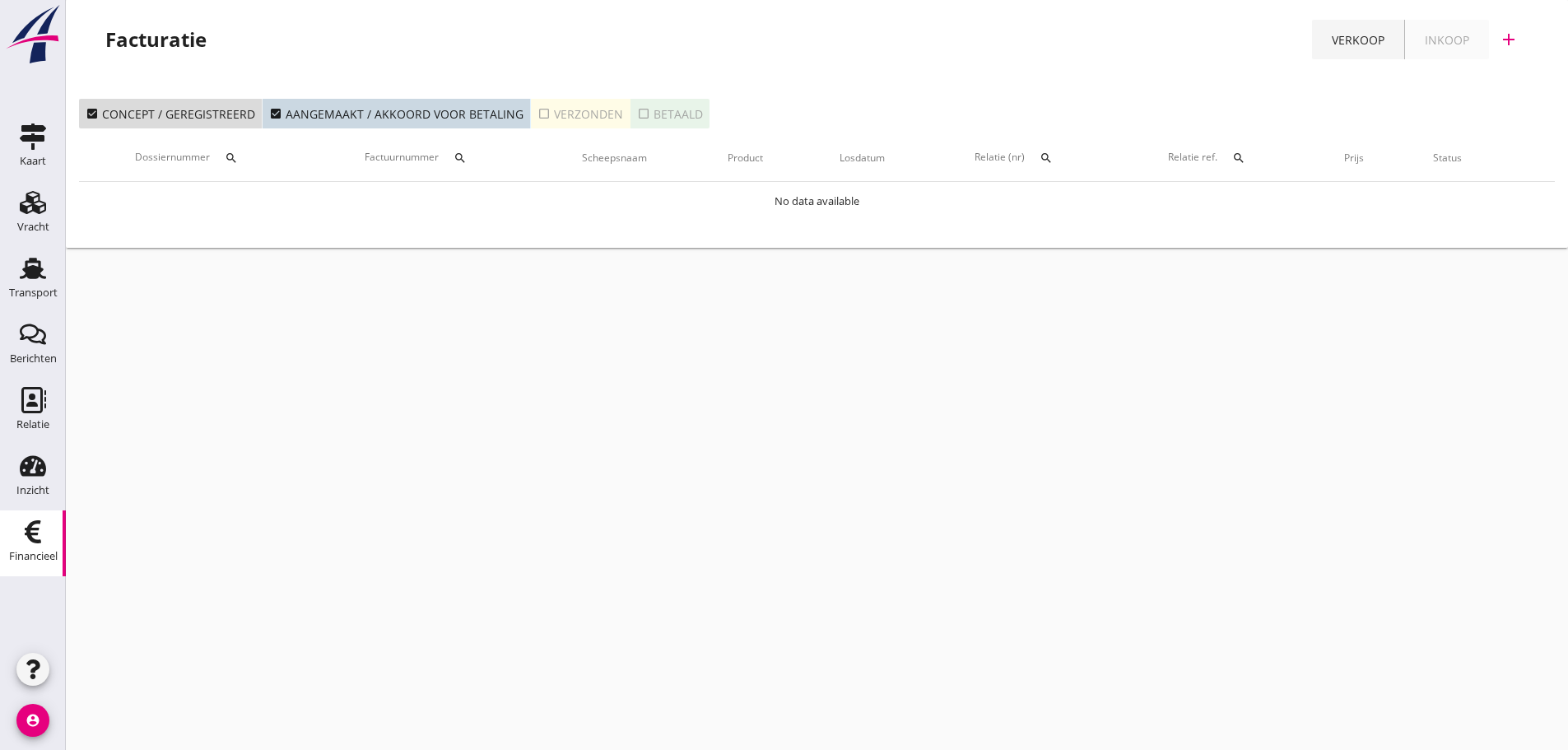
click at [1357, 35] on div "Verkoop" at bounding box center [1357, 40] width 52 height 17
